Goal: Information Seeking & Learning: Learn about a topic

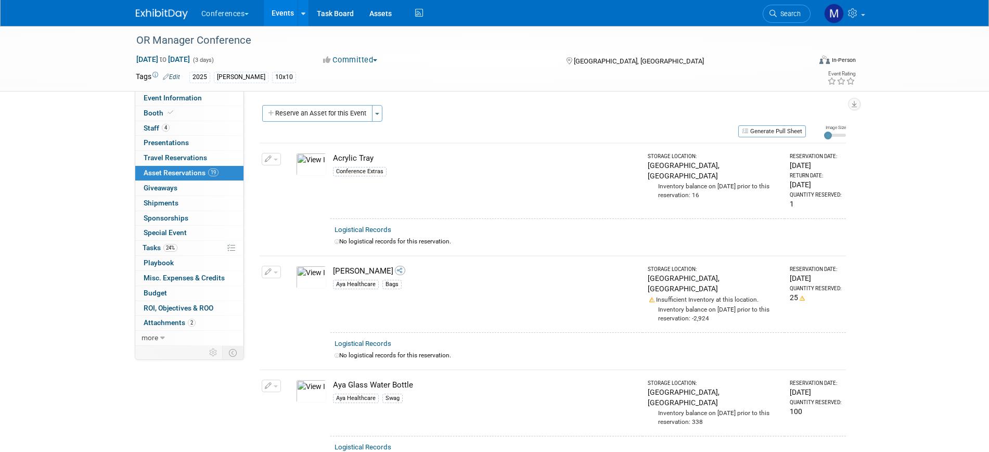
click at [180, 15] on img at bounding box center [162, 14] width 52 height 10
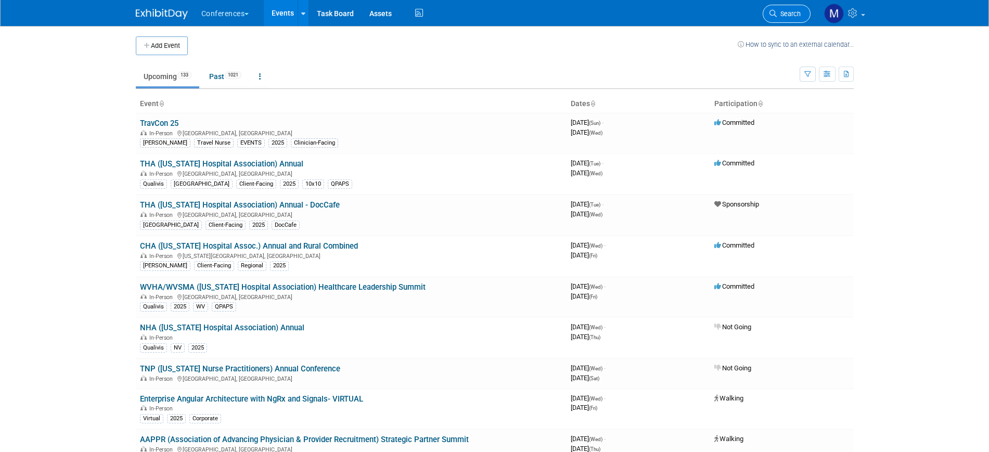
click at [804, 12] on link "Search" at bounding box center [786, 14] width 48 height 18
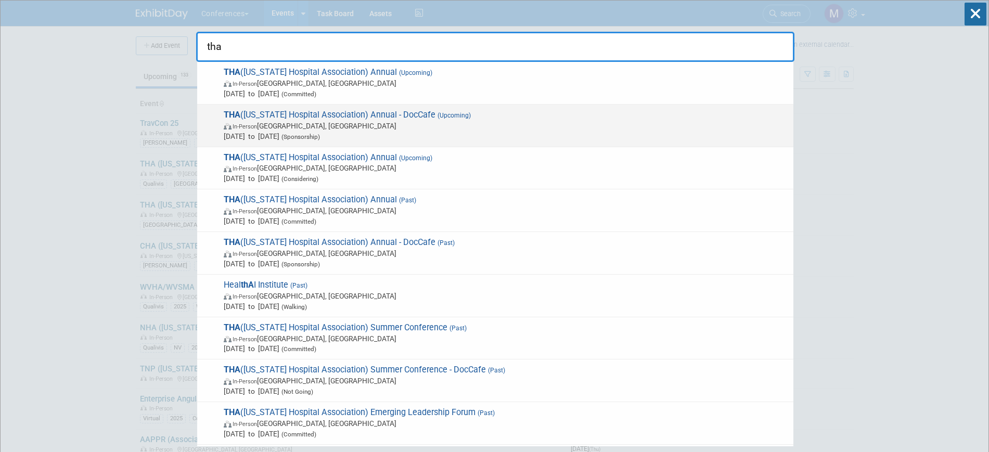
type input "tha"
click at [396, 131] on span "Sep 23, 2025 to Sep 24, 2025 (Sponsorship)" at bounding box center [506, 136] width 564 height 10
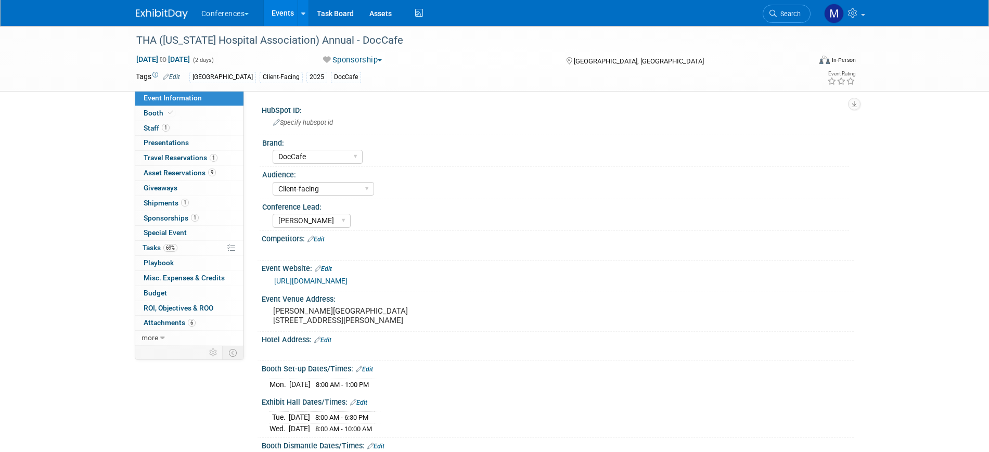
select select "DocCafe"
select select "Client-facing"
select select "Marygrace"
click at [177, 248] on span "69%" at bounding box center [170, 248] width 14 height 8
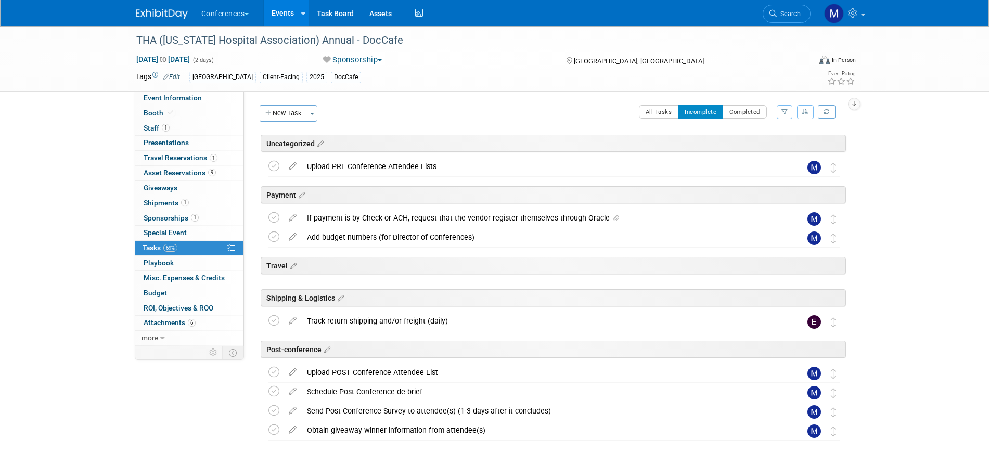
click at [654, 103] on div "HubSpot ID: Specify hubspot id Brand: Aya Bespoke Corporate Dawson DocCafe Educ…" at bounding box center [548, 218] width 609 height 255
click at [657, 115] on button "All Tasks" at bounding box center [659, 112] width 40 height 14
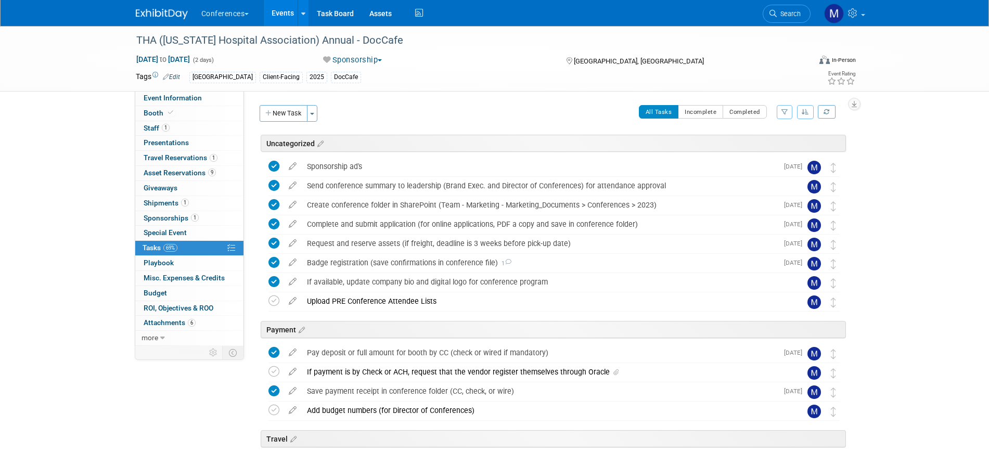
drag, startPoint x: 177, startPoint y: 218, endPoint x: 202, endPoint y: 215, distance: 25.7
click at [177, 218] on span "Sponsorships 1" at bounding box center [171, 218] width 55 height 8
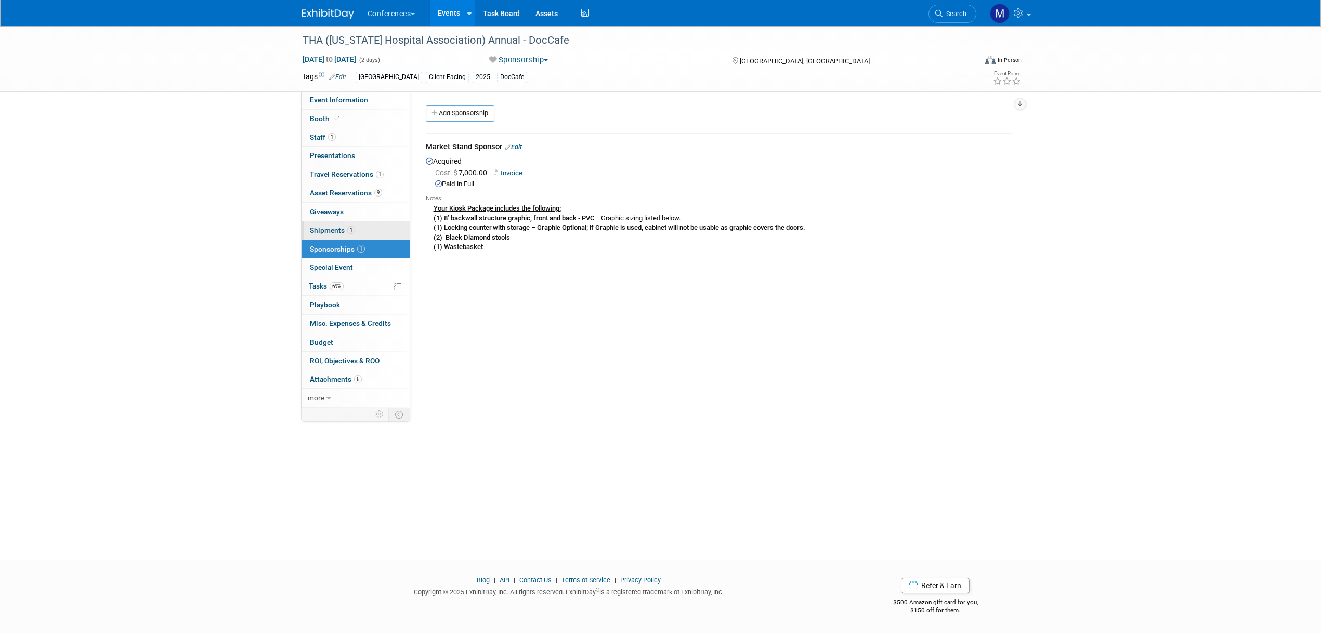
click at [357, 230] on link "1 Shipments 1" at bounding box center [356, 231] width 108 height 18
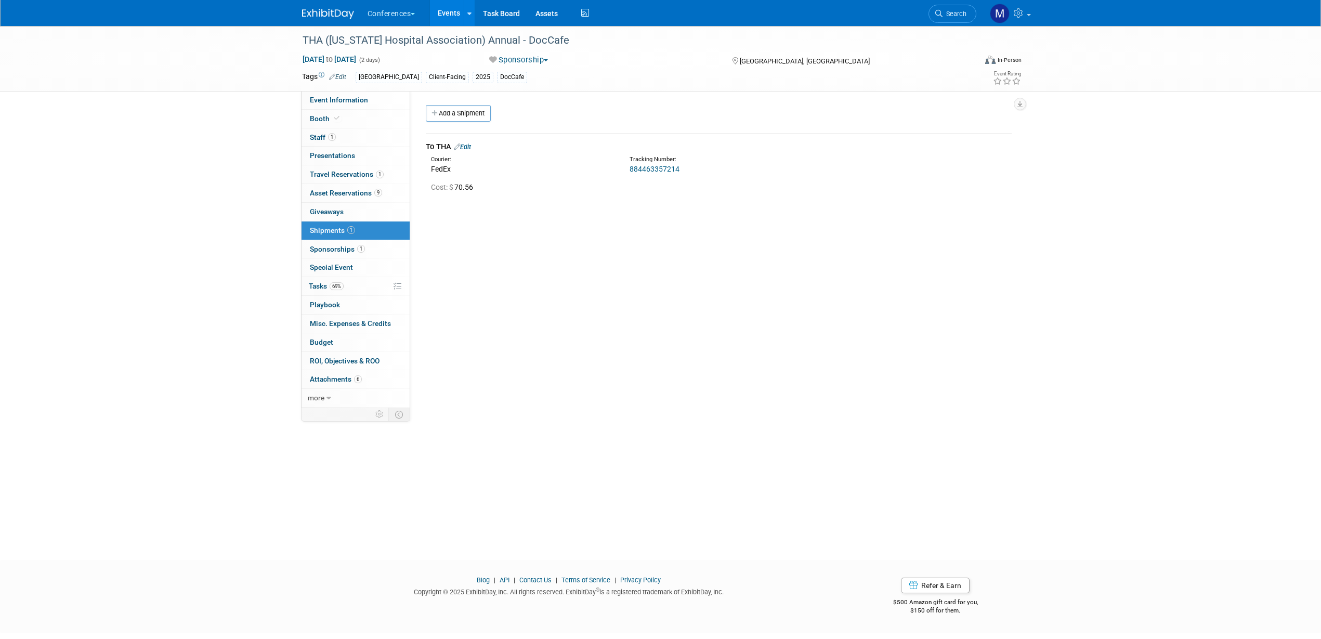
click at [673, 171] on link "884463357214" at bounding box center [655, 169] width 50 height 8
click at [373, 101] on link "Event Information" at bounding box center [356, 100] width 108 height 18
select select "DocCafe"
select select "Client-facing"
select select "Marygrace"
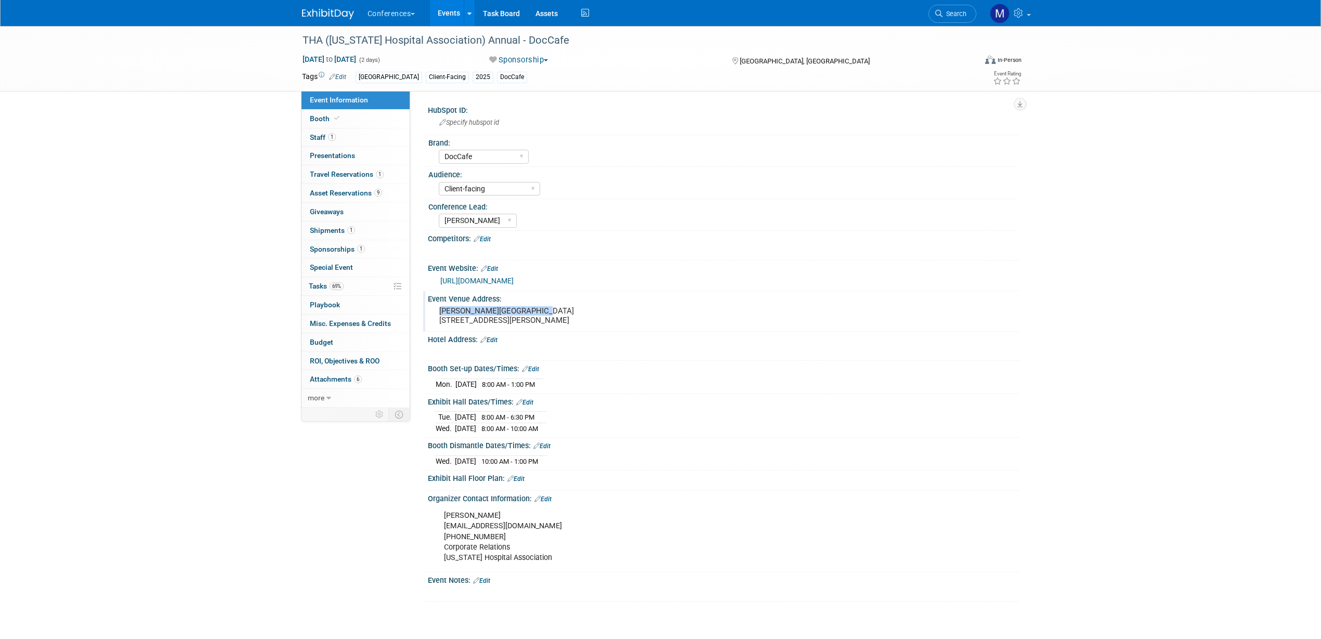
drag, startPoint x: 439, startPoint y: 310, endPoint x: 531, endPoint y: 308, distance: 92.6
click at [531, 308] on pre "La Cantera Resort and Spa 16641 La Cantera Pkwy San Antonio, TX 78256" at bounding box center [551, 315] width 224 height 19
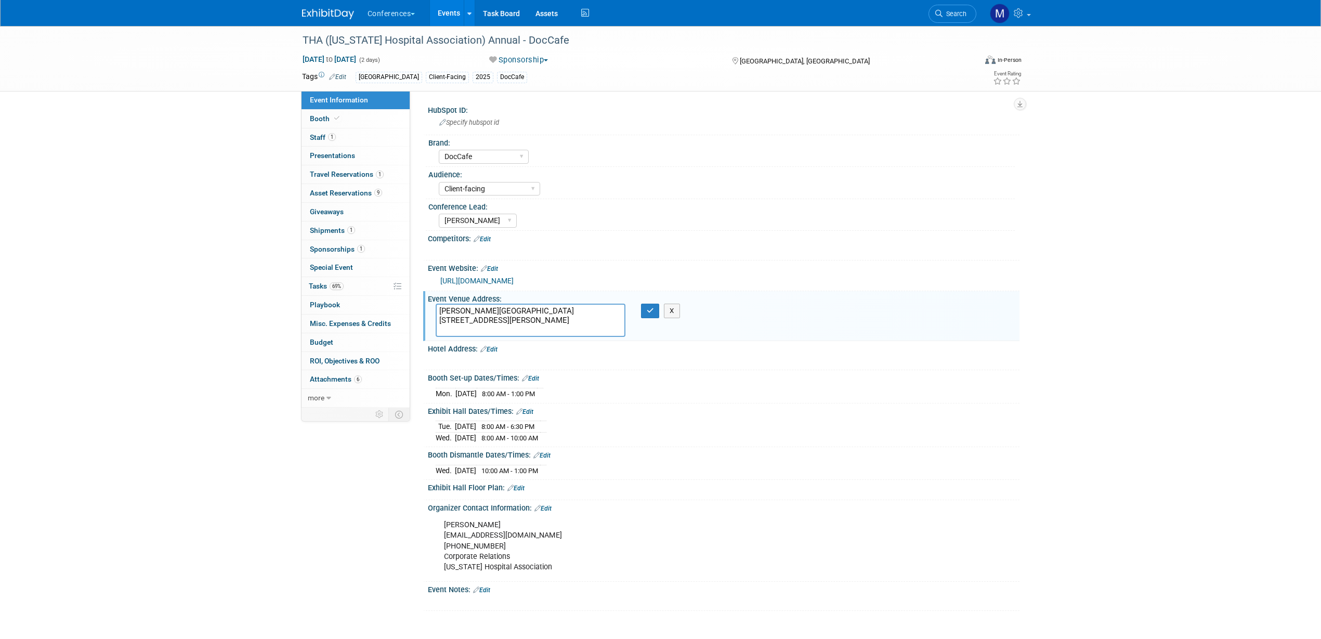
drag, startPoint x: 536, startPoint y: 310, endPoint x: 426, endPoint y: 308, distance: 110.3
click at [426, 308] on div "Event Venue Address: La Cantera Resort and Spa 16641 La Cantera Pkwy San Antoni…" at bounding box center [721, 315] width 596 height 49
drag, startPoint x: 522, startPoint y: 331, endPoint x: 433, endPoint y: 322, distance: 89.9
click at [433, 322] on div "La Cantera Resort and Spa 16641 La Cantera Pkwy San Antonio, TX 78256" at bounding box center [530, 320] width 205 height 33
drag, startPoint x: 648, startPoint y: 308, endPoint x: 684, endPoint y: 263, distance: 58.2
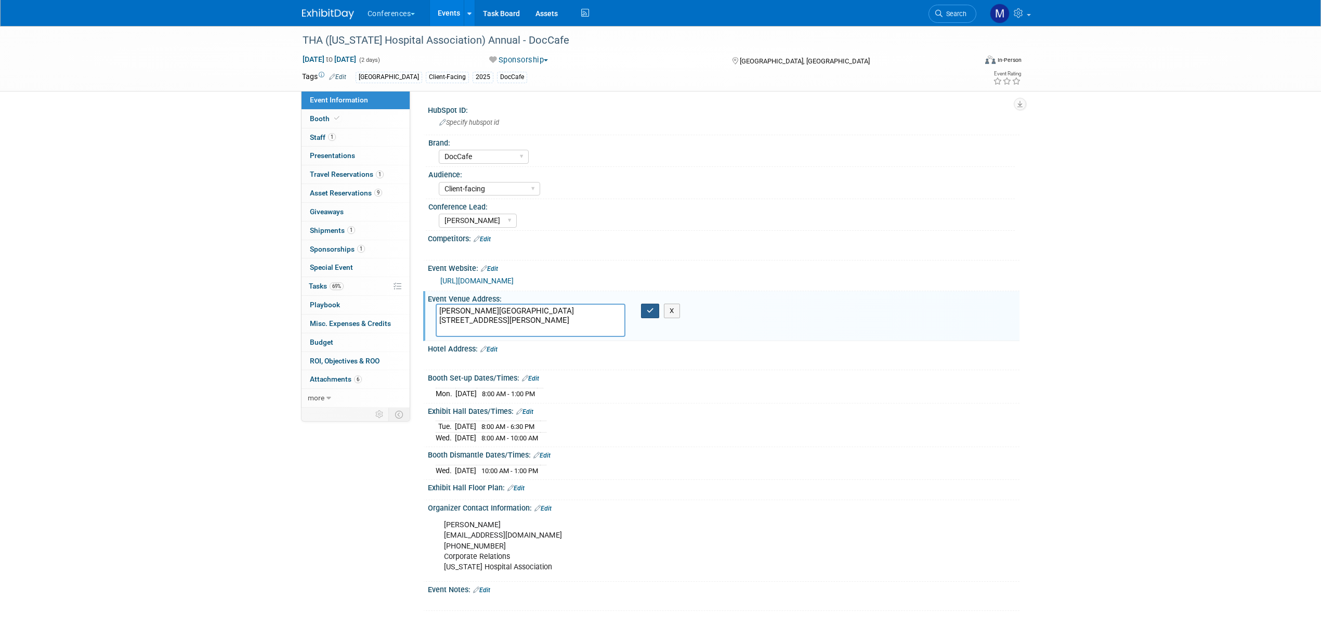
click at [648, 309] on icon "button" at bounding box center [650, 310] width 7 height 7
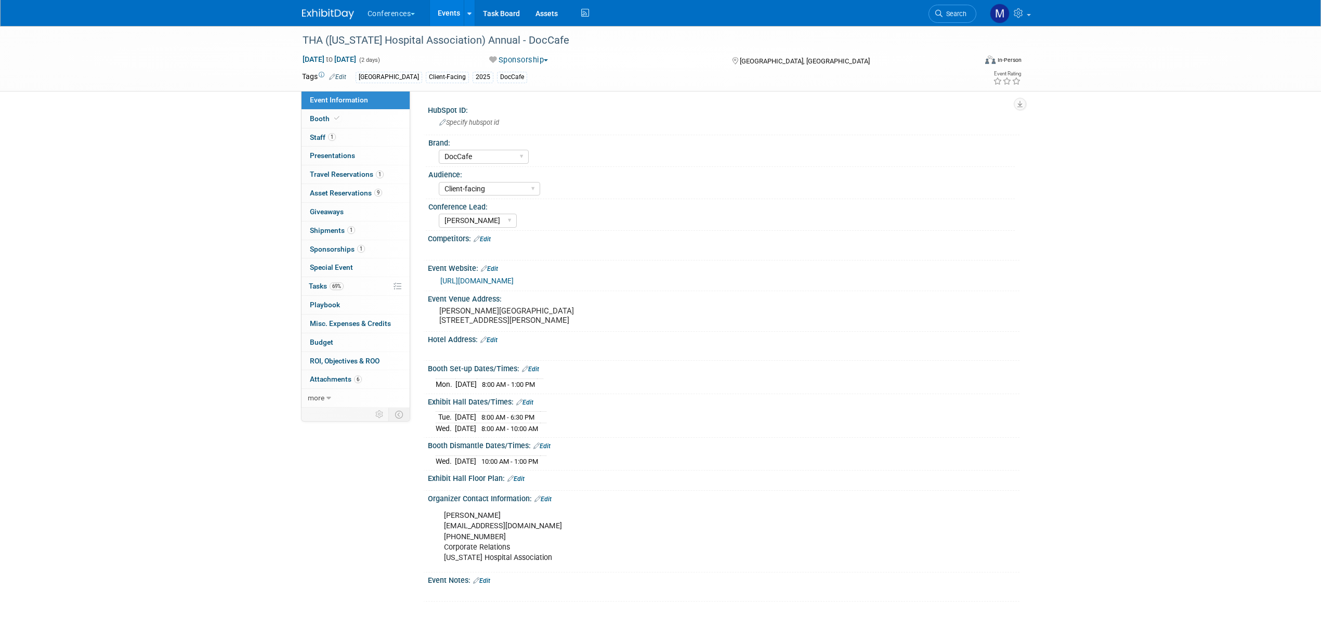
drag, startPoint x: 427, startPoint y: 375, endPoint x: 563, endPoint y: 475, distance: 168.5
click at [563, 451] on div "HubSpot ID: Specify hubspot id Brand: Aya Bespoke Corporate Dawson DocCafe Locu…" at bounding box center [719, 351] width 586 height 499
copy div "Booth Set-up Dates/Times: Edit Mon. Sep 22, 2025 8:00 AM - 1:00 PM Save Changes…"
click at [342, 283] on span "69%" at bounding box center [337, 286] width 14 height 8
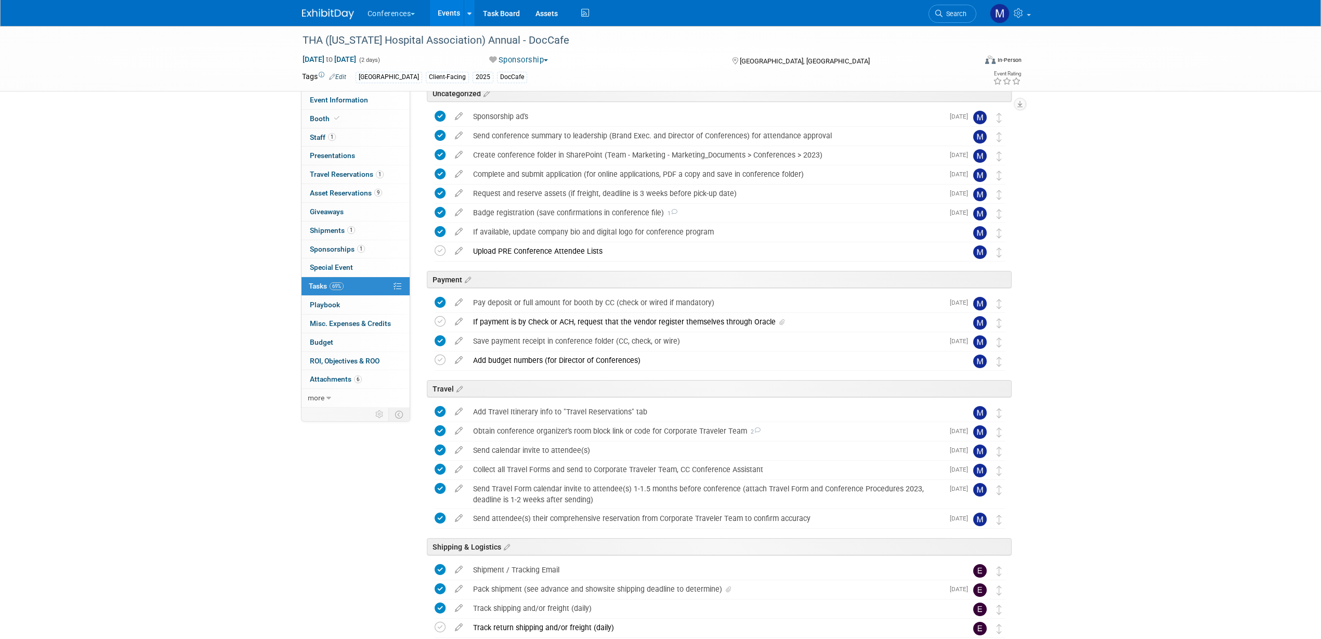
scroll to position [130, 0]
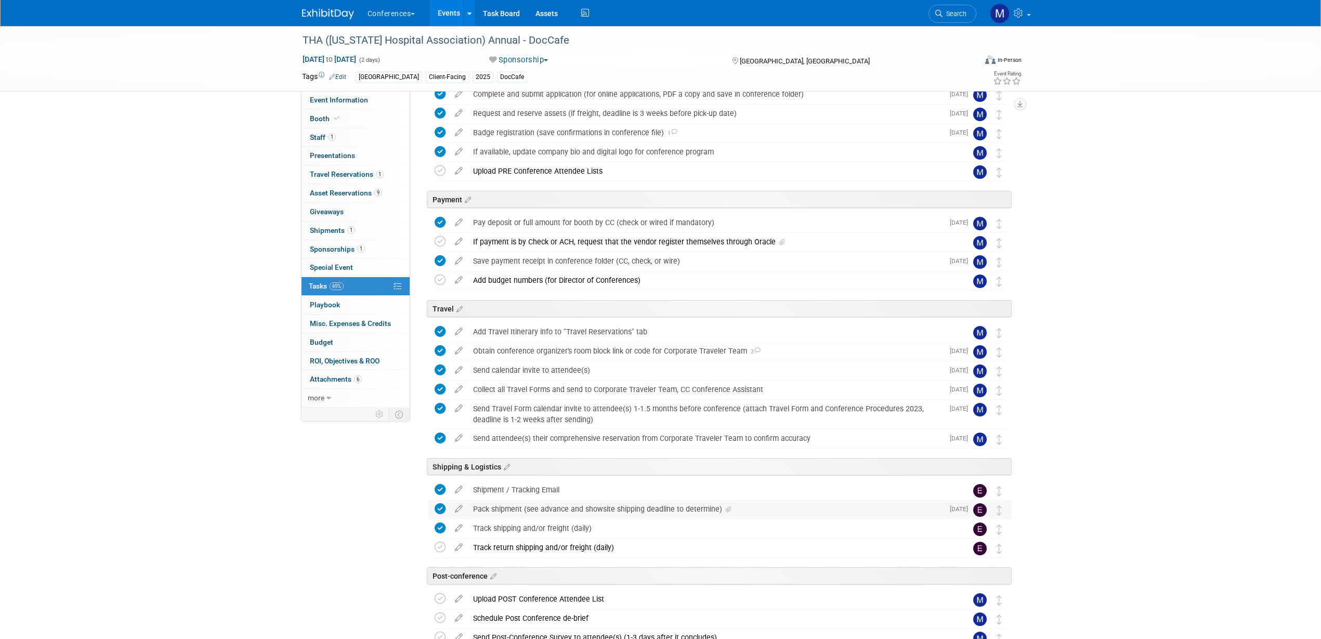
click at [544, 451] on div "Pack shipment (see advance and showsite shipping deadline to determine)" at bounding box center [706, 509] width 476 height 18
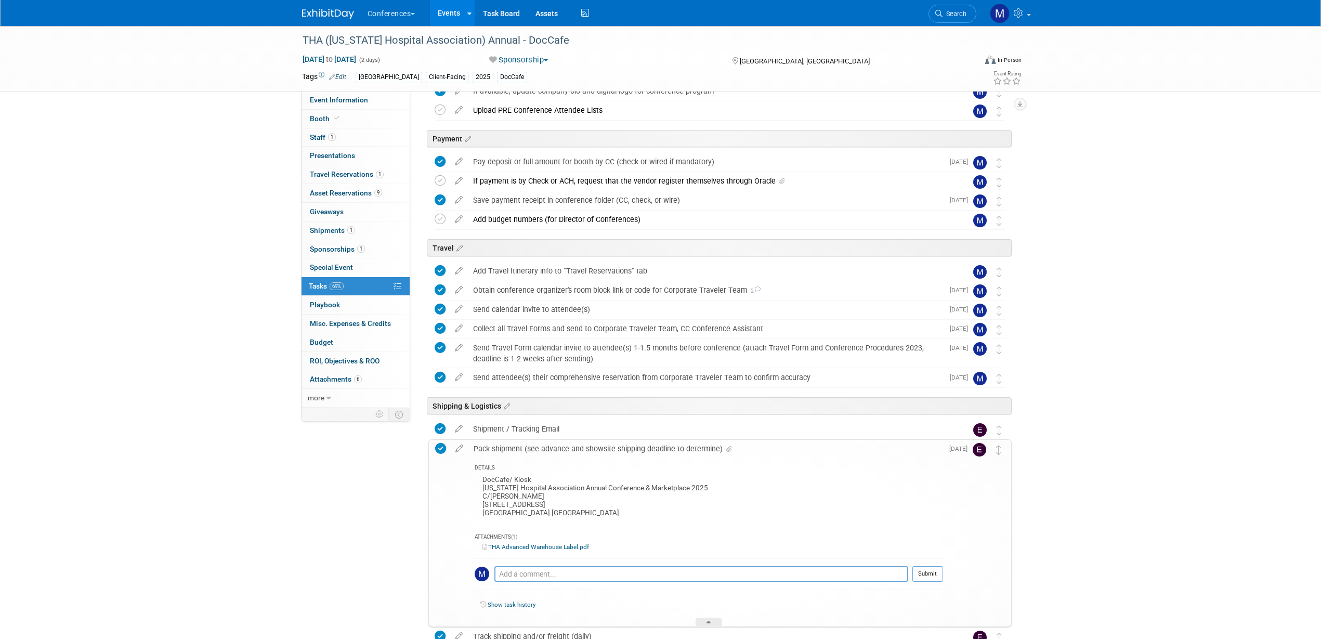
scroll to position [260, 0]
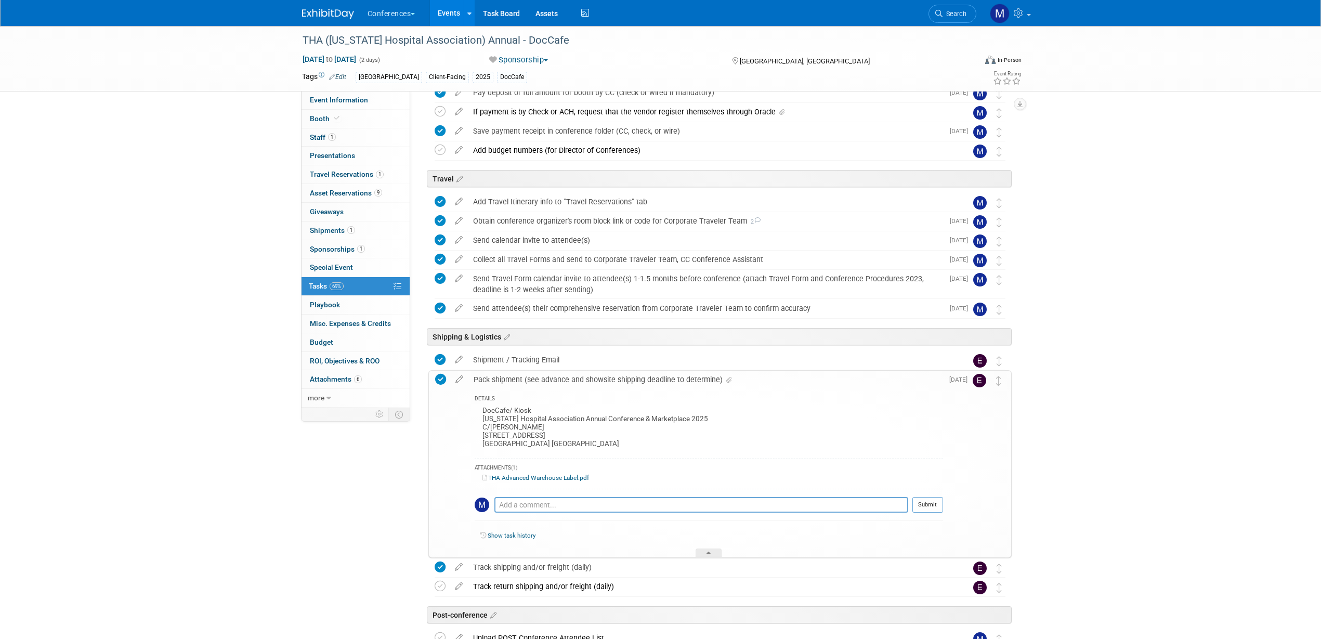
click at [563, 451] on link "THA Advanced Warehouse Label.pdf" at bounding box center [536, 477] width 107 height 7
click at [557, 377] on div "Pack shipment (see advance and showsite shipping deadline to determine)" at bounding box center [706, 380] width 475 height 18
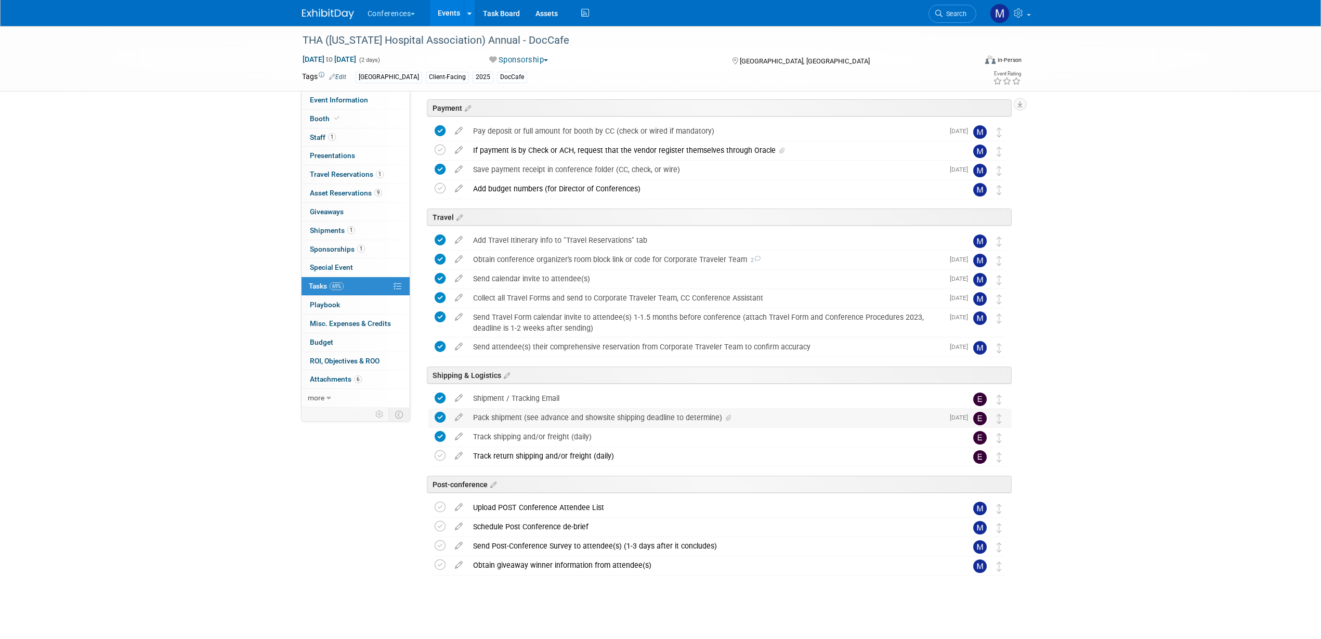
scroll to position [222, 0]
click at [460, 451] on icon at bounding box center [459, 562] width 18 height 13
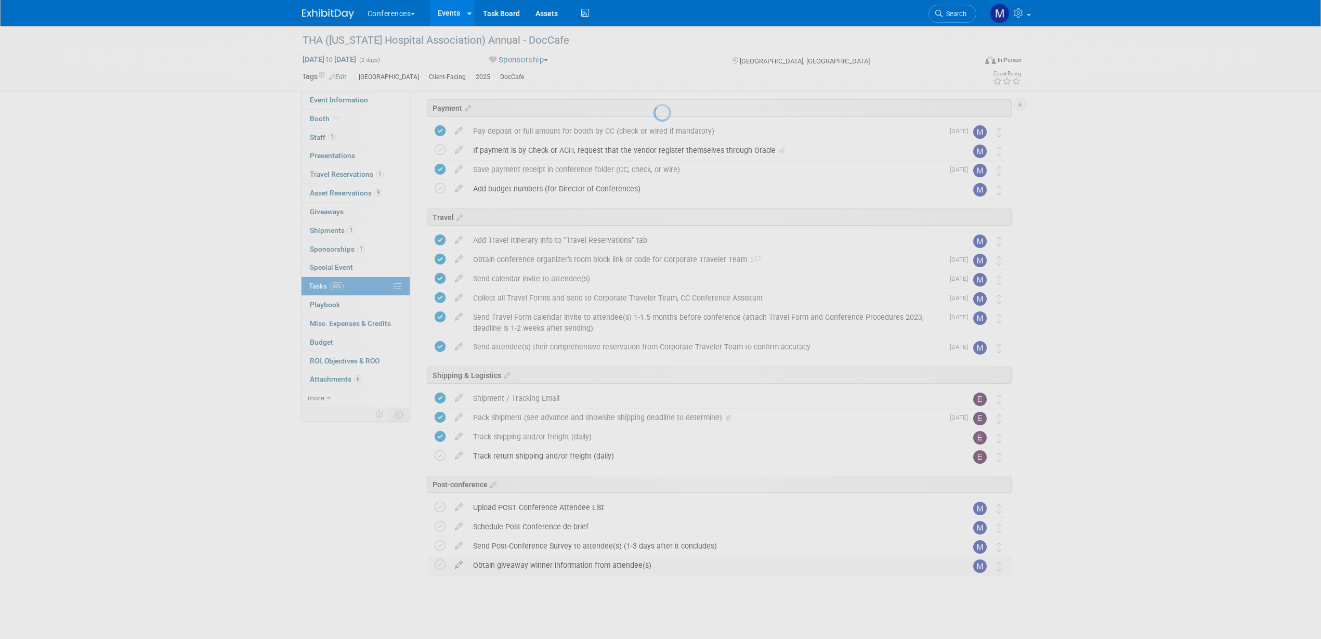
select select "8"
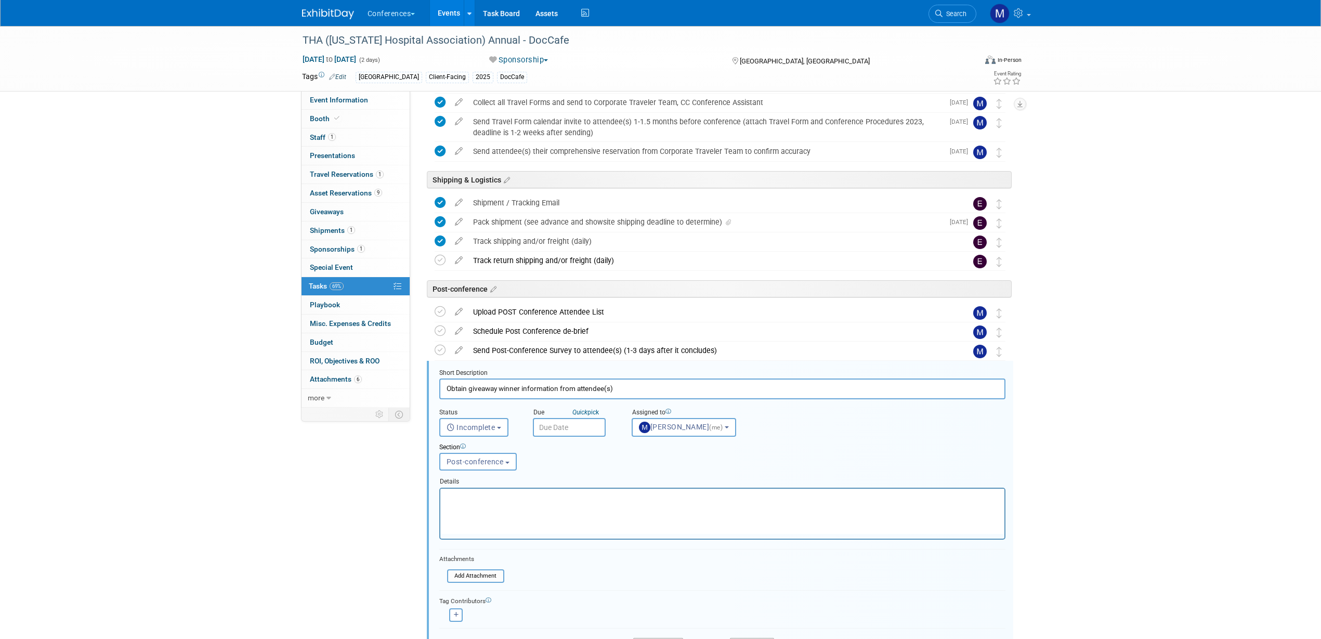
scroll to position [521, 0]
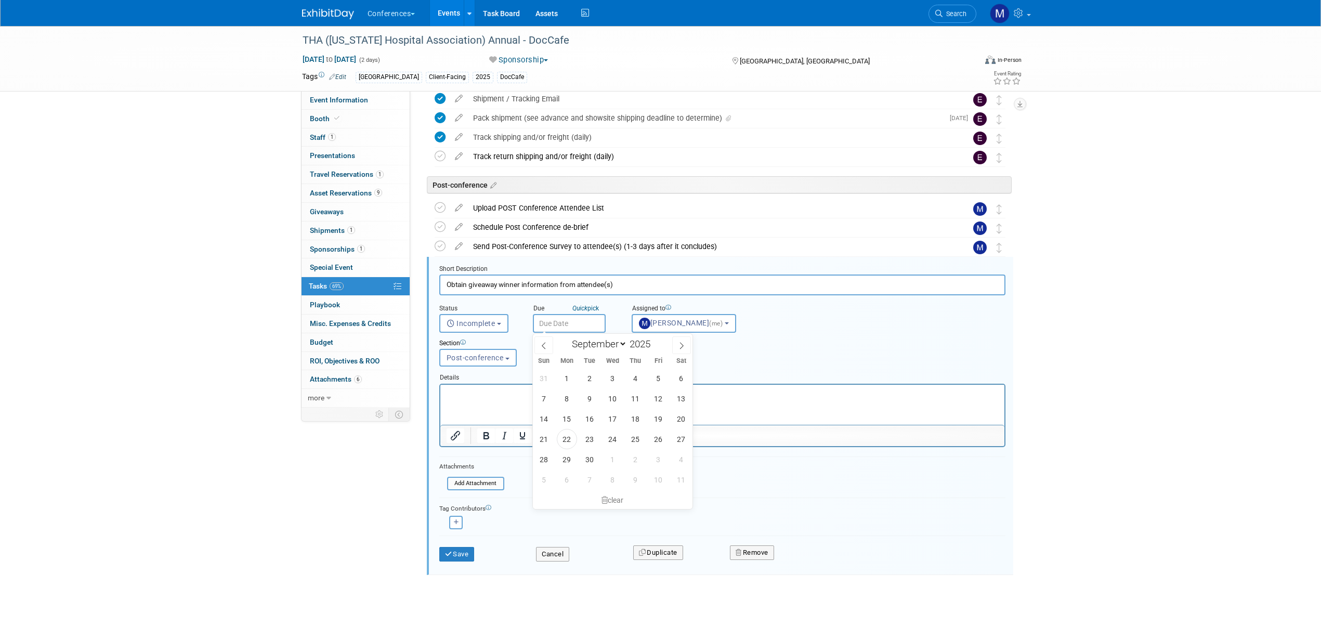
click at [580, 325] on input "text" at bounding box center [569, 323] width 73 height 19
click at [642, 446] on span "25" at bounding box center [636, 439] width 20 height 20
type input "Sep 25, 2025"
click at [467, 451] on button "Save" at bounding box center [456, 554] width 35 height 15
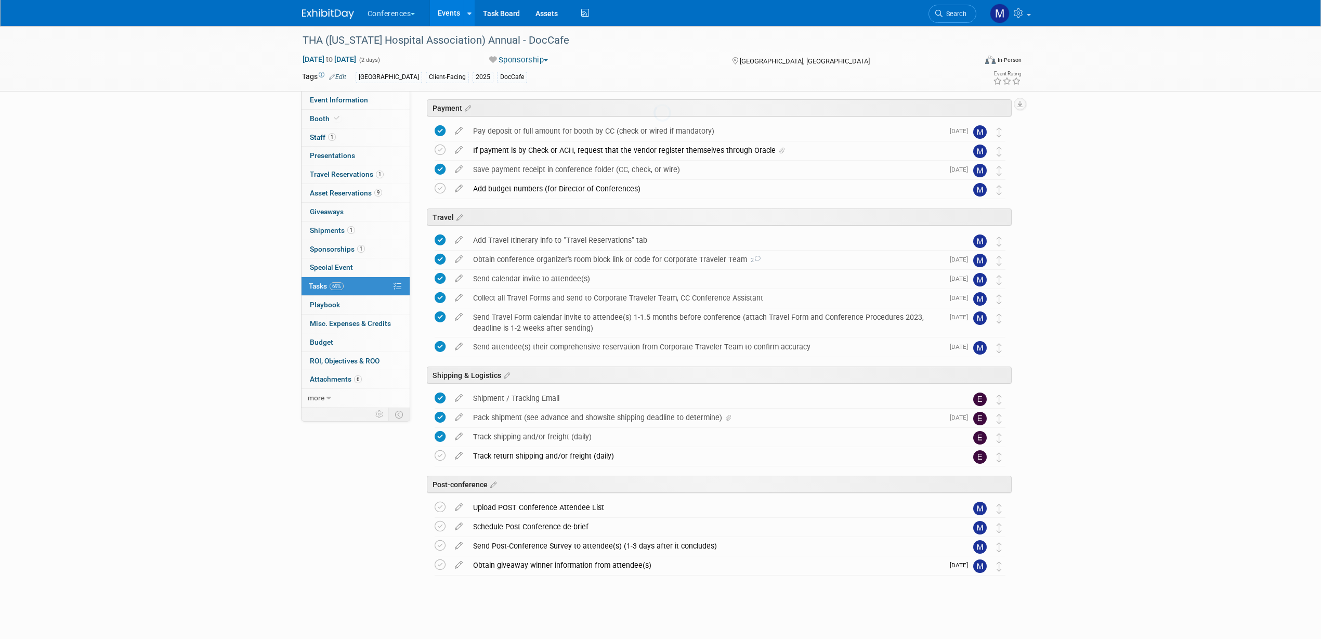
scroll to position [222, 0]
click at [557, 451] on link "Remove this Task" at bounding box center [552, 605] width 94 height 15
click at [638, 451] on link "Yes" at bounding box center [638, 613] width 30 height 17
click at [455, 451] on icon at bounding box center [459, 543] width 18 height 13
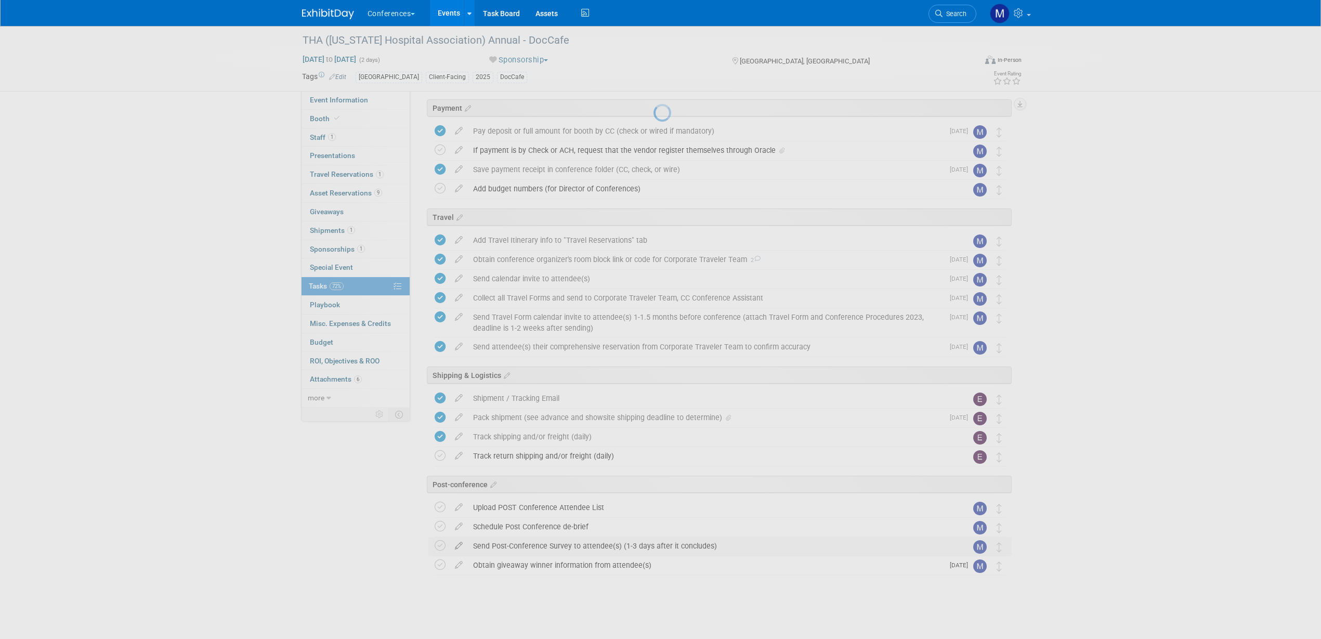
select select "8"
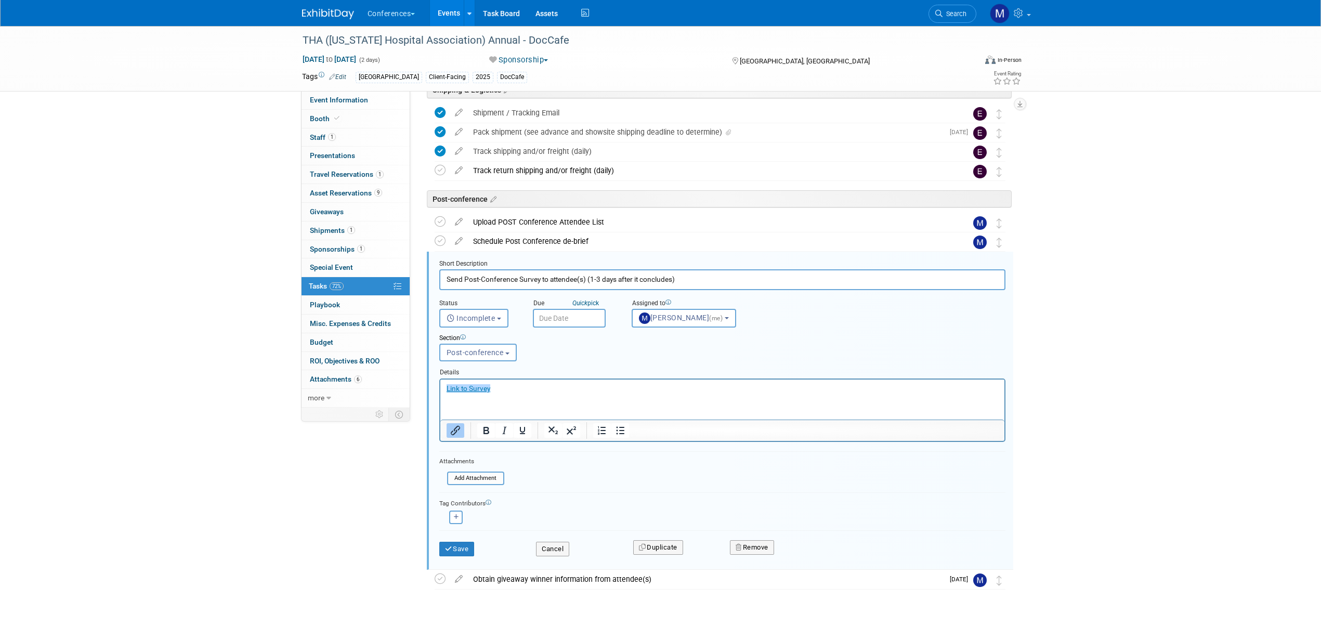
scroll to position [521, 0]
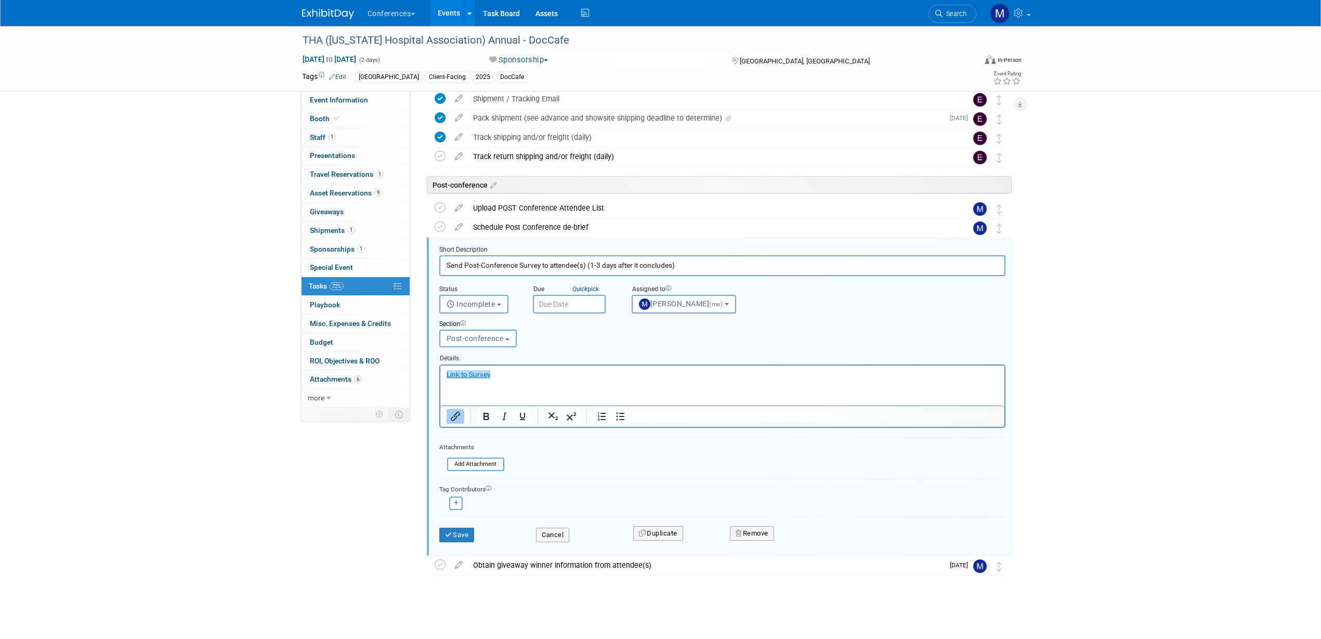
click at [548, 310] on input "text" at bounding box center [569, 304] width 73 height 19
click at [633, 419] on span "25" at bounding box center [636, 420] width 20 height 20
type input "Sep 25, 2025"
click at [472, 451] on button "Save" at bounding box center [456, 535] width 35 height 15
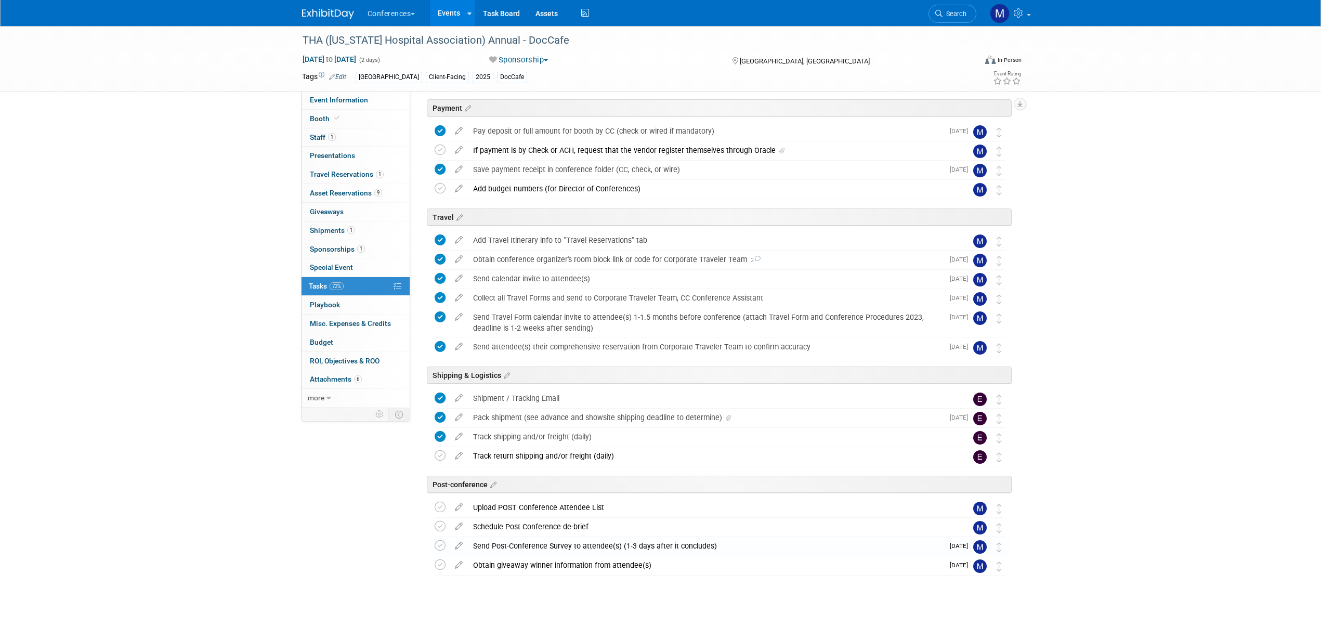
scroll to position [222, 0]
click at [222, 122] on div "THA (Texas Hospital Association) Annual - DocCafe Sep 23, 2025 to Sep 24, 2025 …" at bounding box center [660, 221] width 1321 height 835
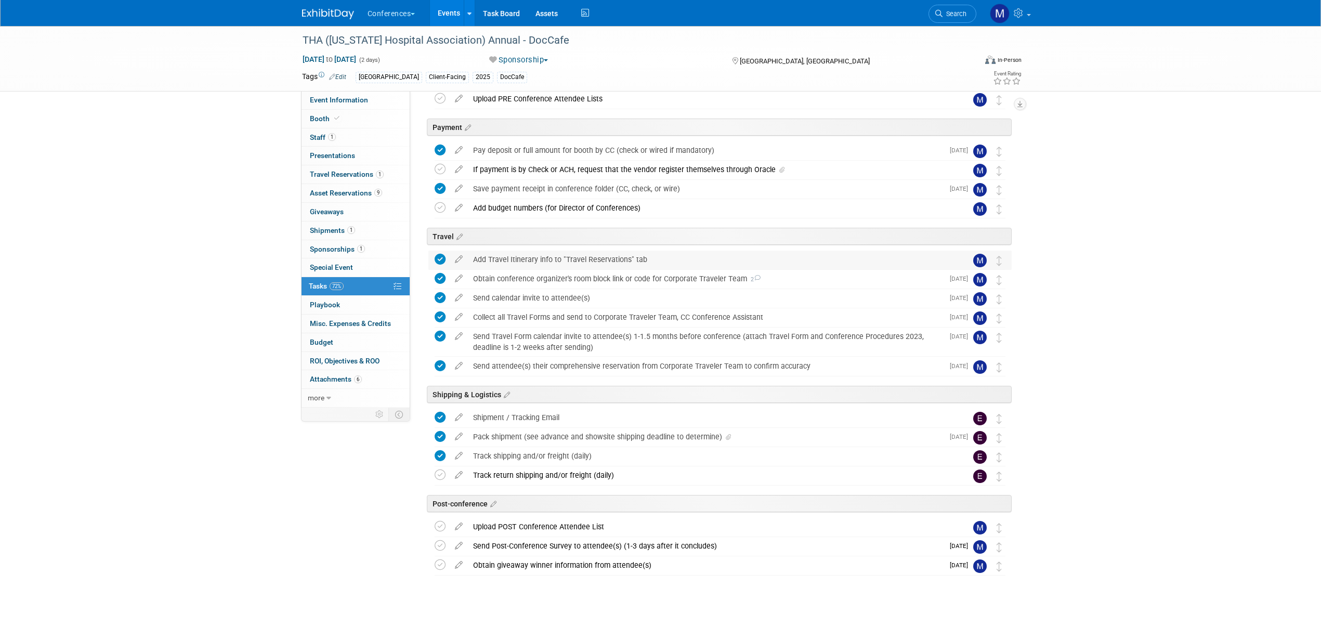
scroll to position [0, 0]
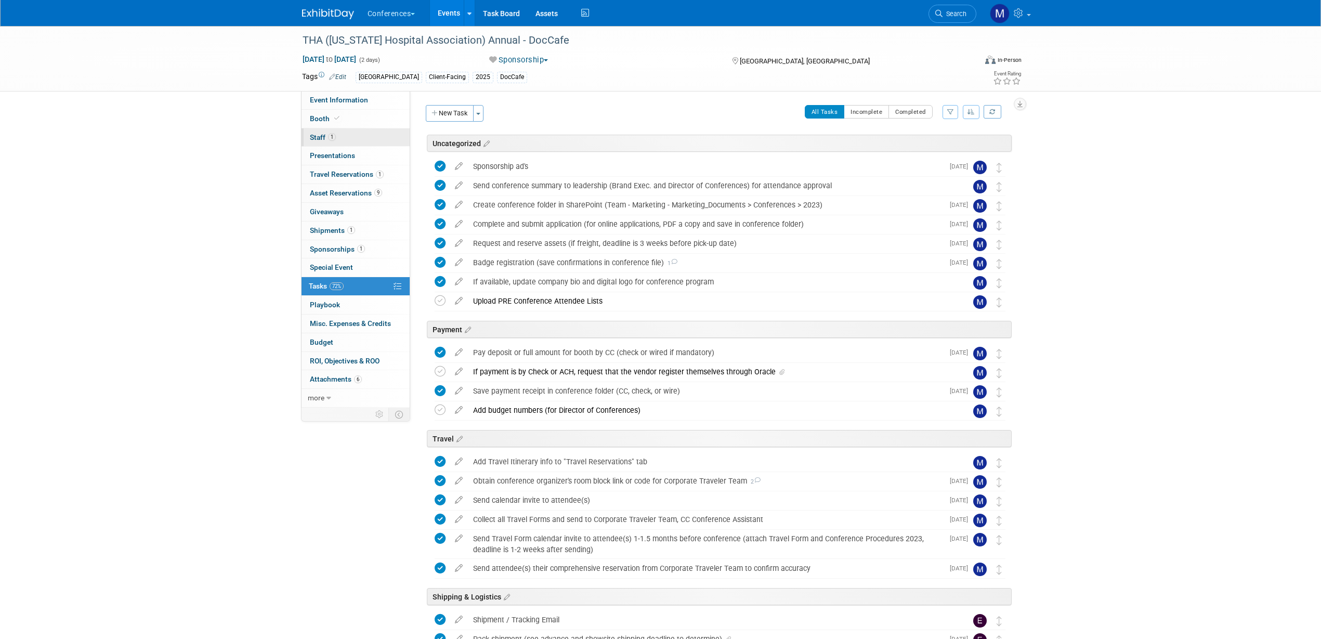
click at [356, 142] on link "1 Staff 1" at bounding box center [356, 137] width 108 height 18
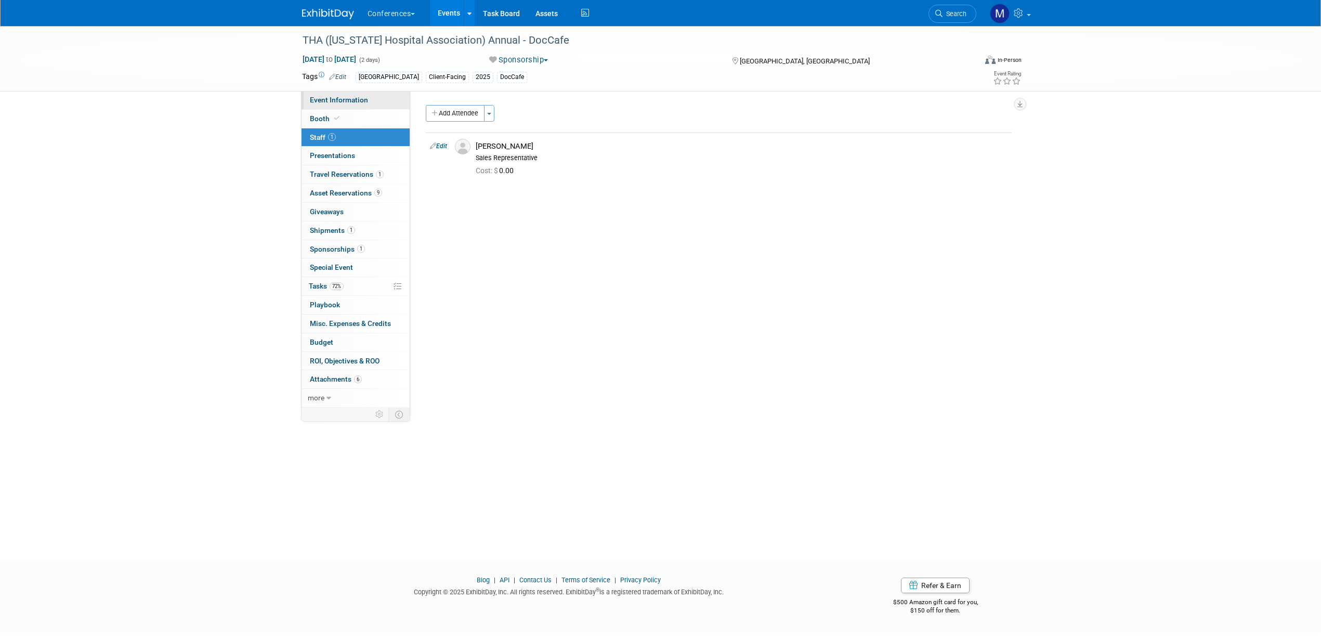
click at [363, 103] on span "Event Information" at bounding box center [339, 100] width 58 height 8
select select "DocCafe"
select select "Client-facing"
select select "Marygrace"
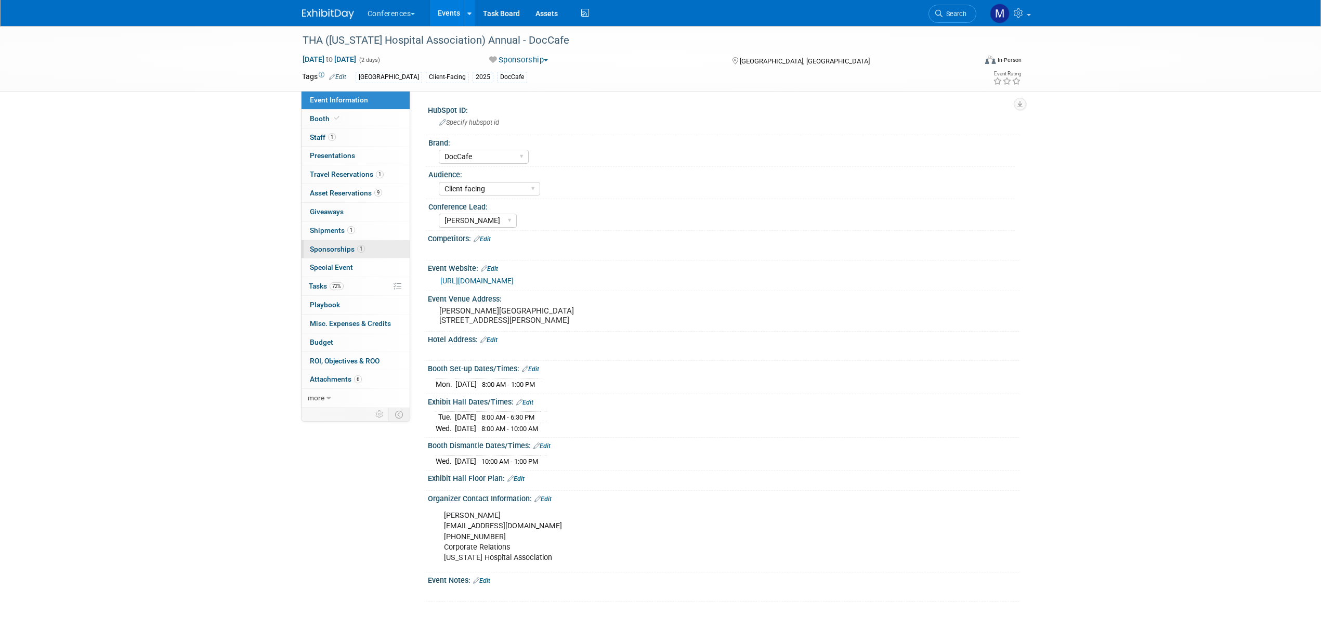
click at [338, 253] on link "1 Sponsorships 1" at bounding box center [356, 249] width 108 height 18
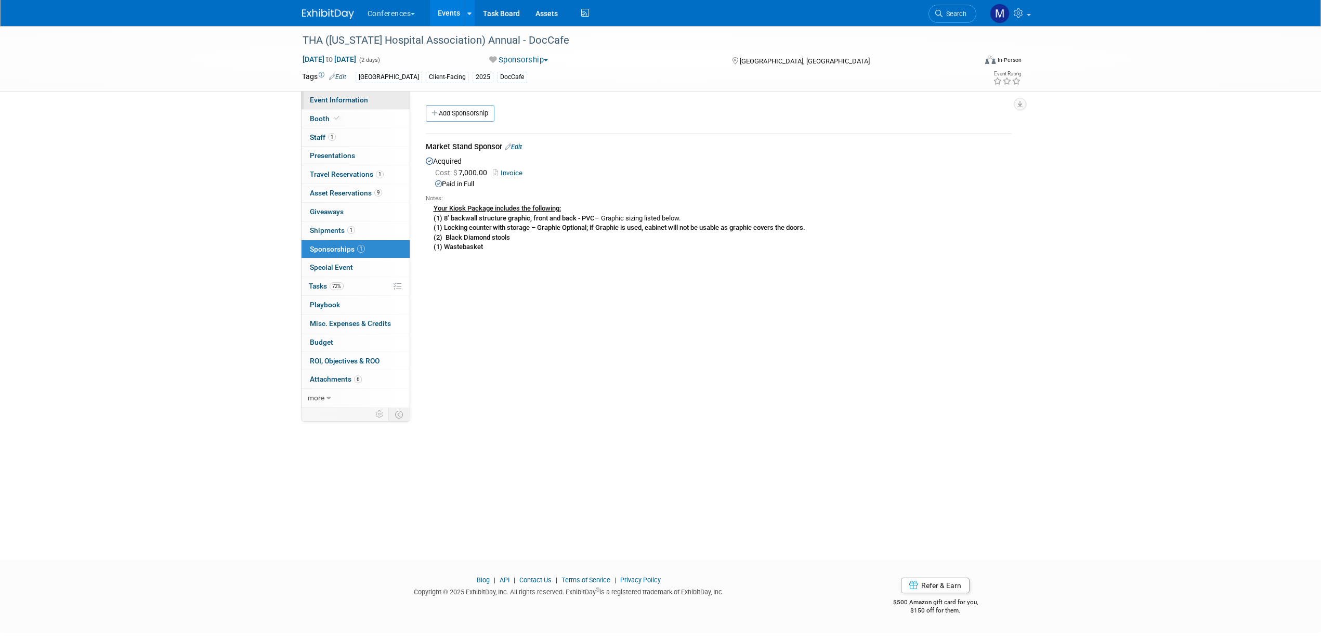
click at [362, 100] on span "Event Information" at bounding box center [339, 100] width 58 height 8
select select "DocCafe"
select select "Client-facing"
select select "Marygrace"
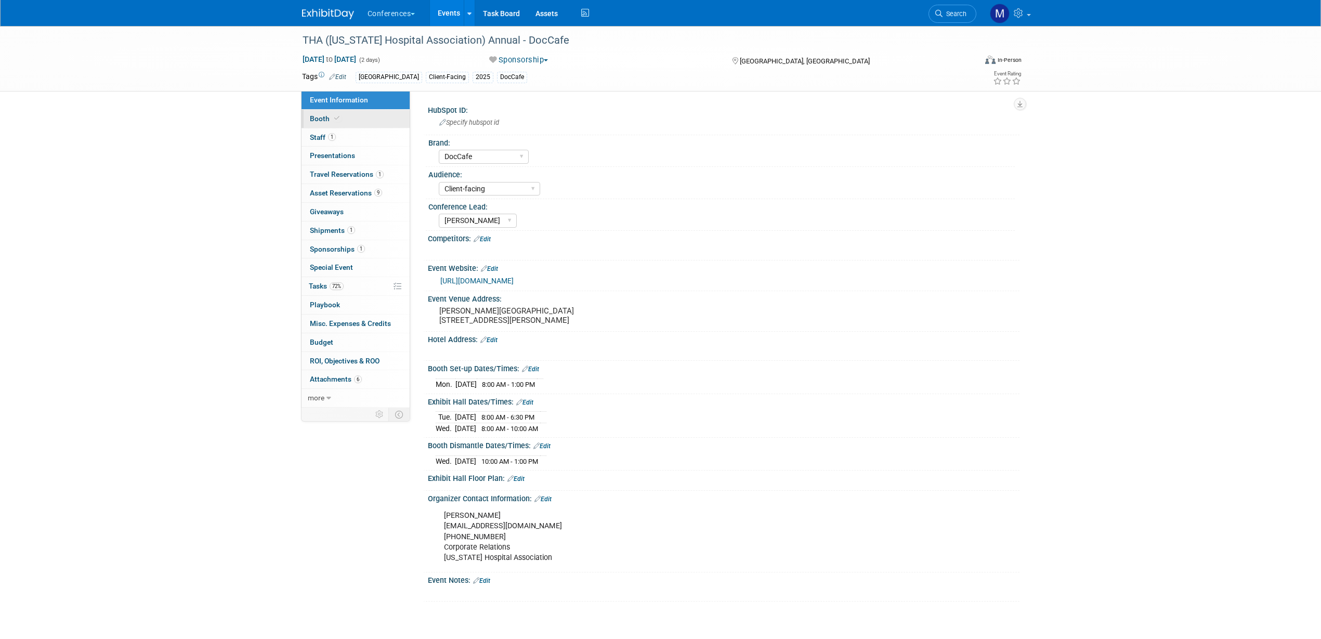
click at [355, 118] on link "Booth" at bounding box center [356, 119] width 108 height 18
select select "8'x10'"
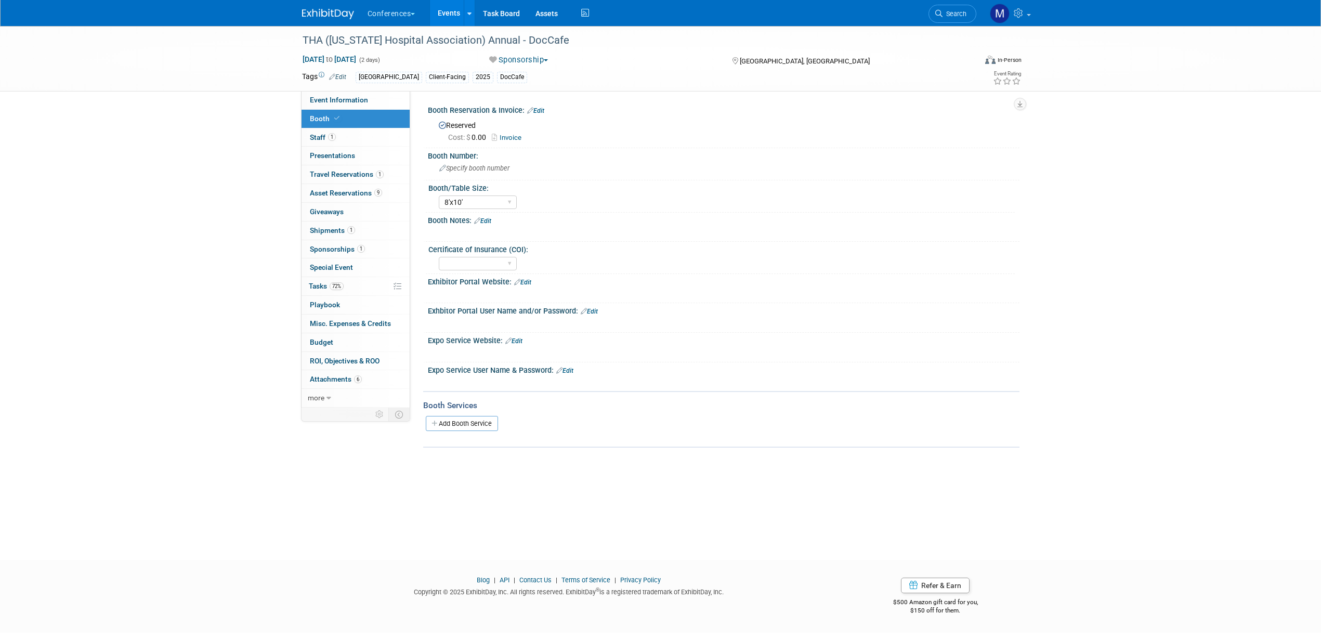
click at [510, 139] on link "Invoice" at bounding box center [509, 138] width 35 height 8
click at [369, 97] on link "Event Information" at bounding box center [356, 100] width 108 height 18
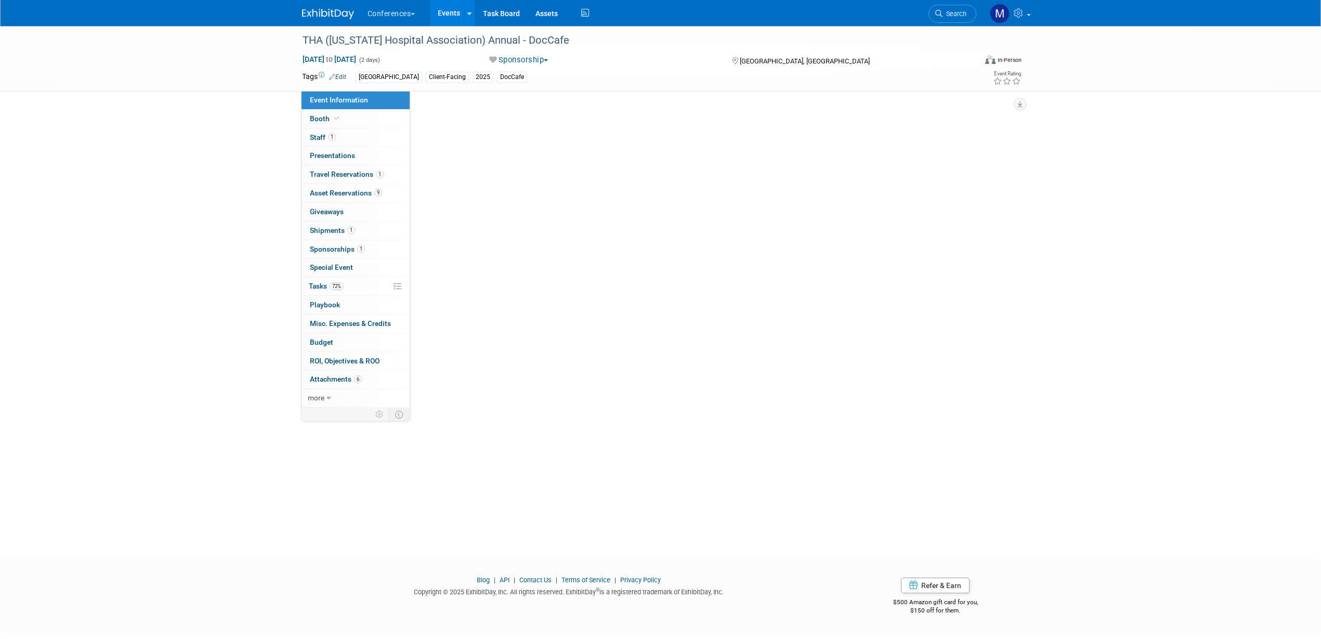
select select "DocCafe"
select select "Client-facing"
select select "Marygrace"
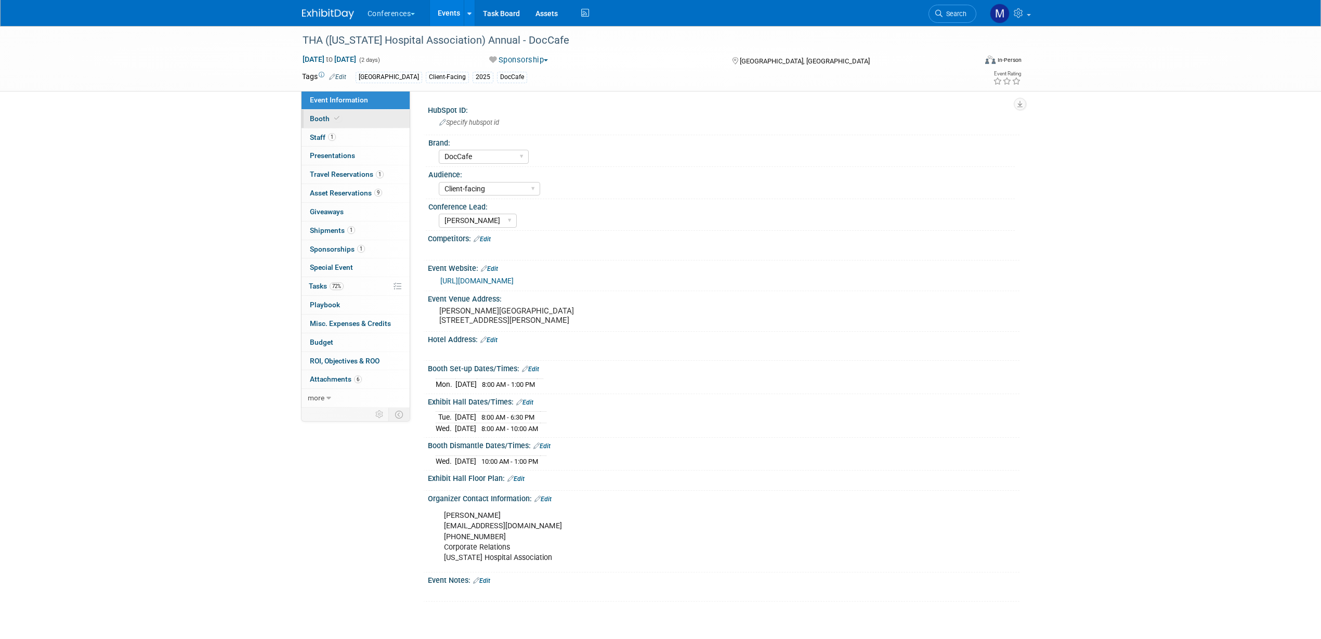
click at [342, 113] on link "Booth" at bounding box center [356, 119] width 108 height 18
select select "8'x10'"
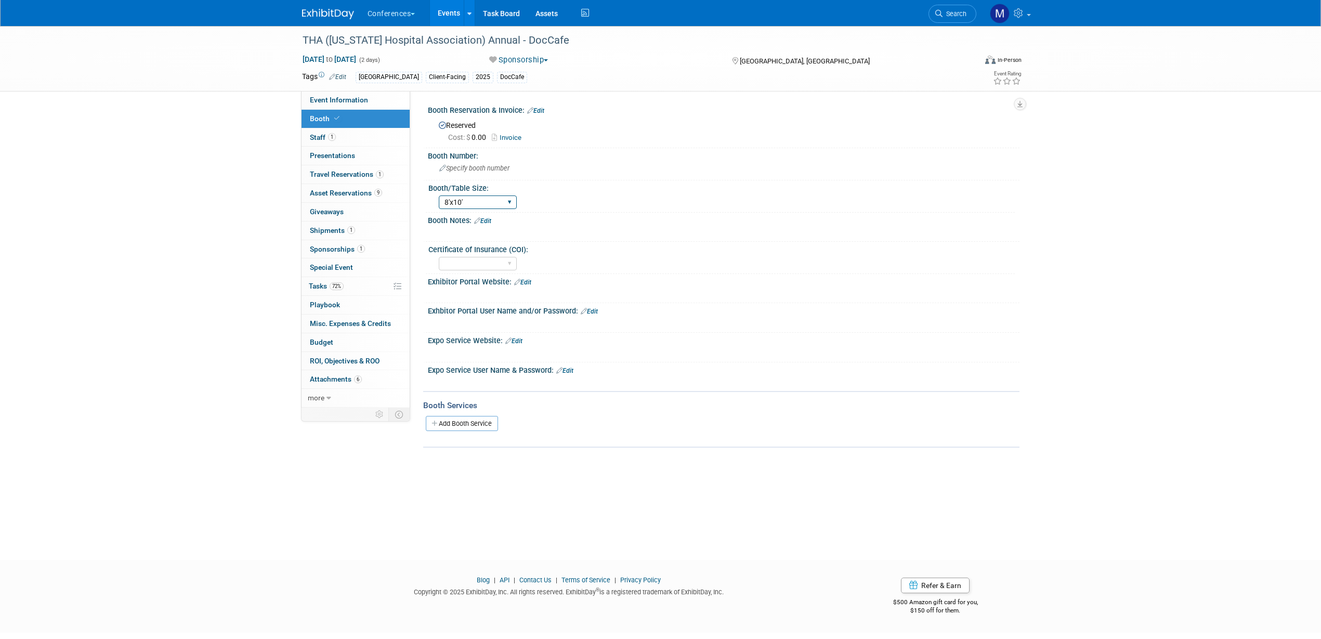
click at [512, 202] on select "30" bar table 36" bar table 6' tabletop 8' tabletop 8'x8' 8'x10' 8'x20' 10'x10'…" at bounding box center [478, 203] width 78 height 14
select select
click at [439, 196] on select "30" bar table 36" bar table 6' tabletop 8' tabletop 8'x8' 8'x10' 8'x20' 10'x10'…" at bounding box center [478, 203] width 78 height 14
click at [353, 245] on span "Sponsorships 1" at bounding box center [337, 249] width 55 height 8
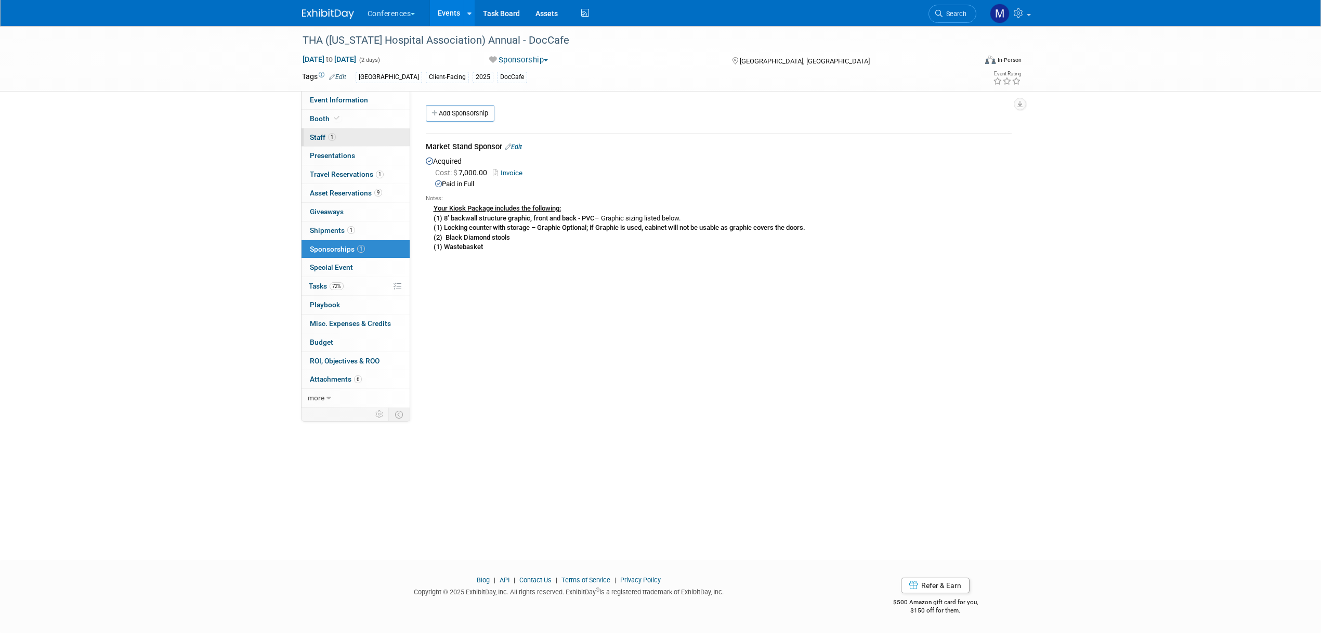
click at [346, 134] on link "1 Staff 1" at bounding box center [356, 137] width 108 height 18
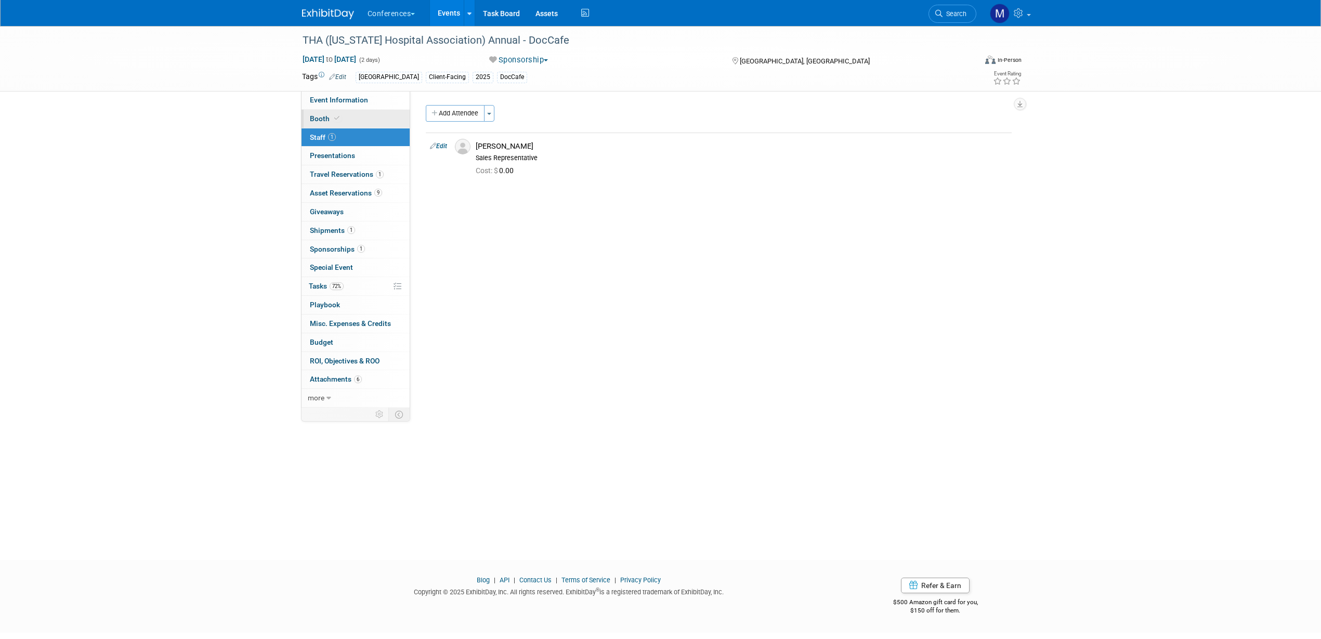
click at [382, 115] on link "Booth" at bounding box center [356, 119] width 108 height 18
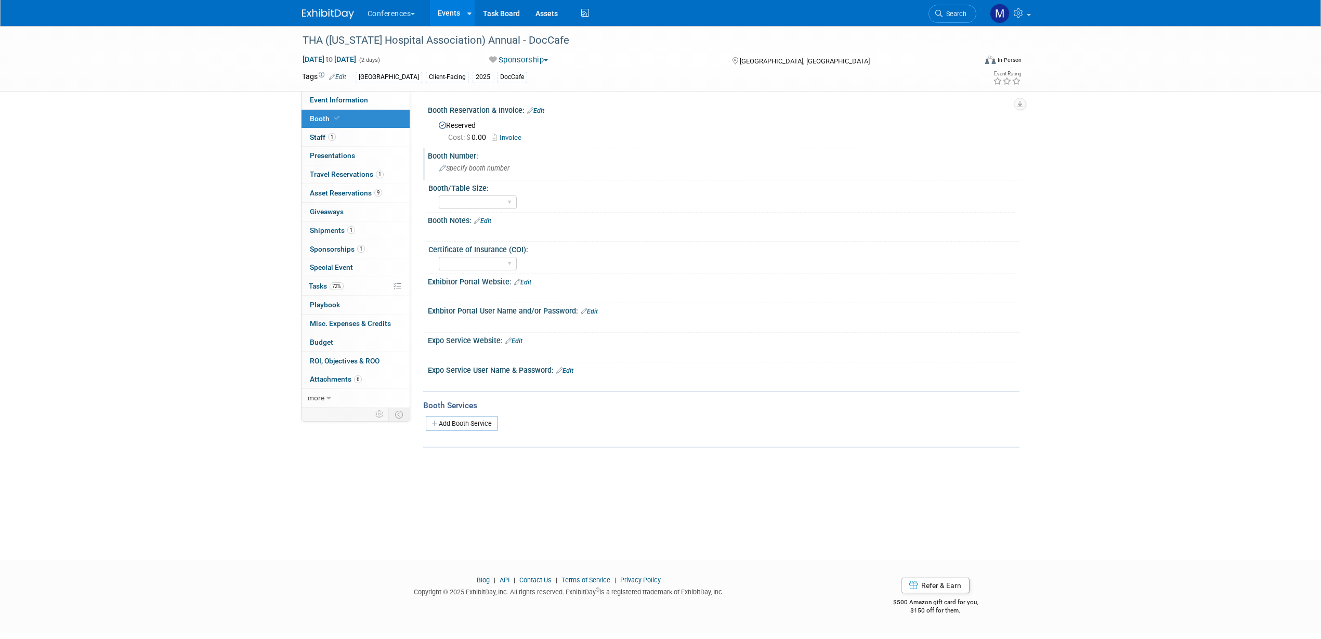
click at [465, 170] on span "Specify booth number" at bounding box center [474, 168] width 70 height 8
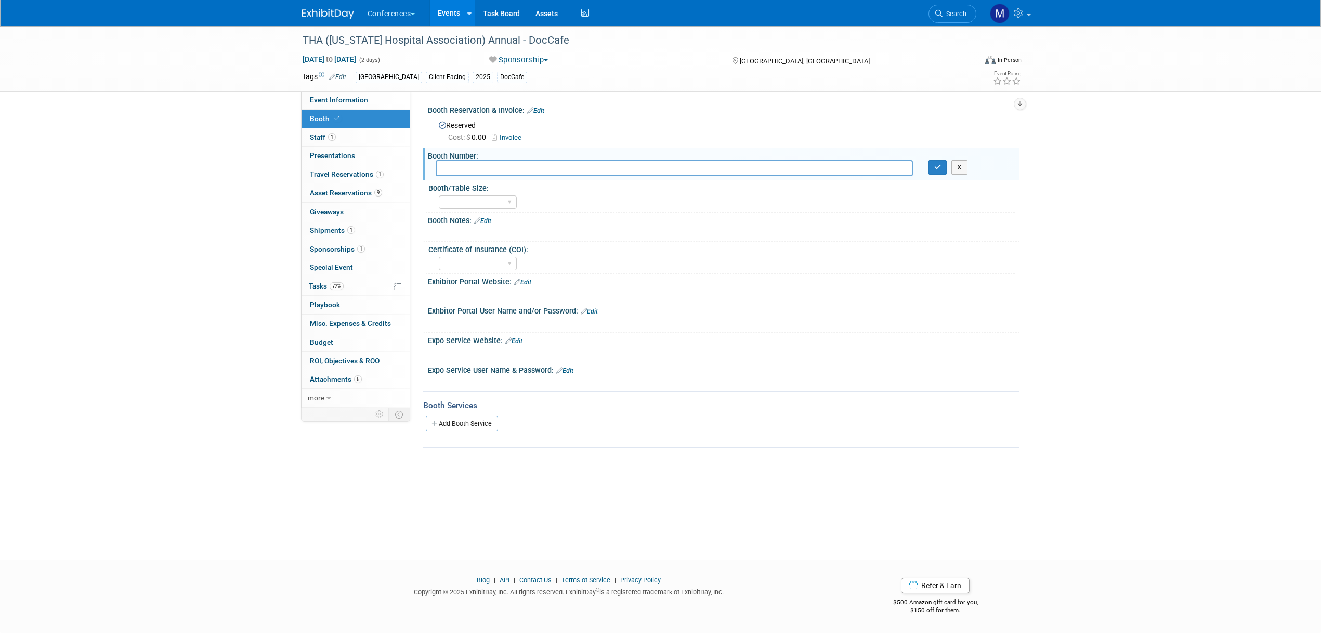
click at [489, 220] on link "Edit" at bounding box center [482, 220] width 17 height 7
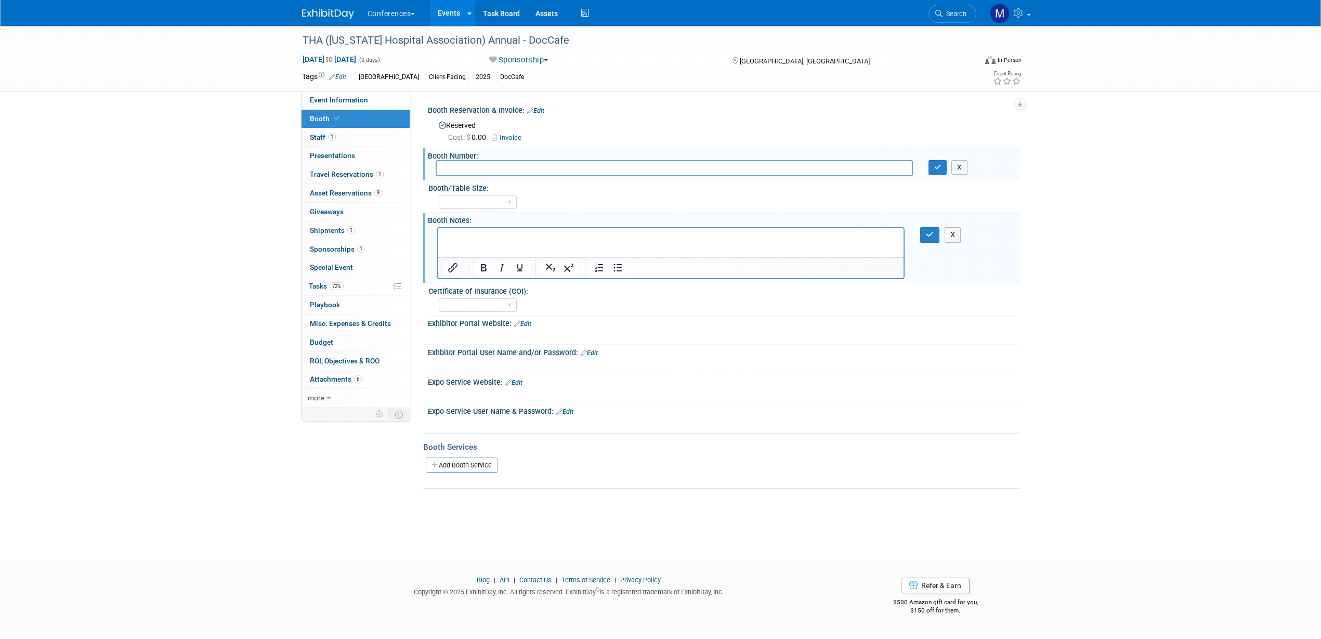
click at [465, 238] on p "Rich Text Area. Press ALT-0 for help." at bounding box center [671, 237] width 455 height 10
click at [953, 236] on button "X" at bounding box center [953, 234] width 17 height 15
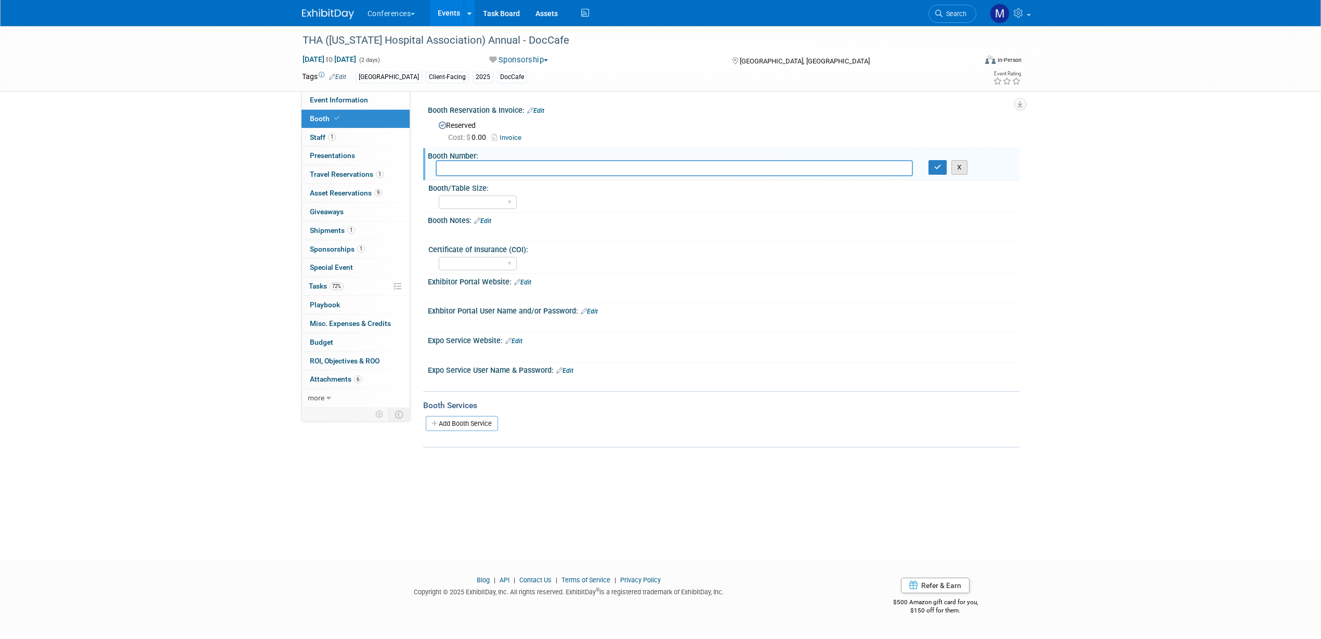
click at [962, 166] on button "X" at bounding box center [960, 167] width 16 height 15
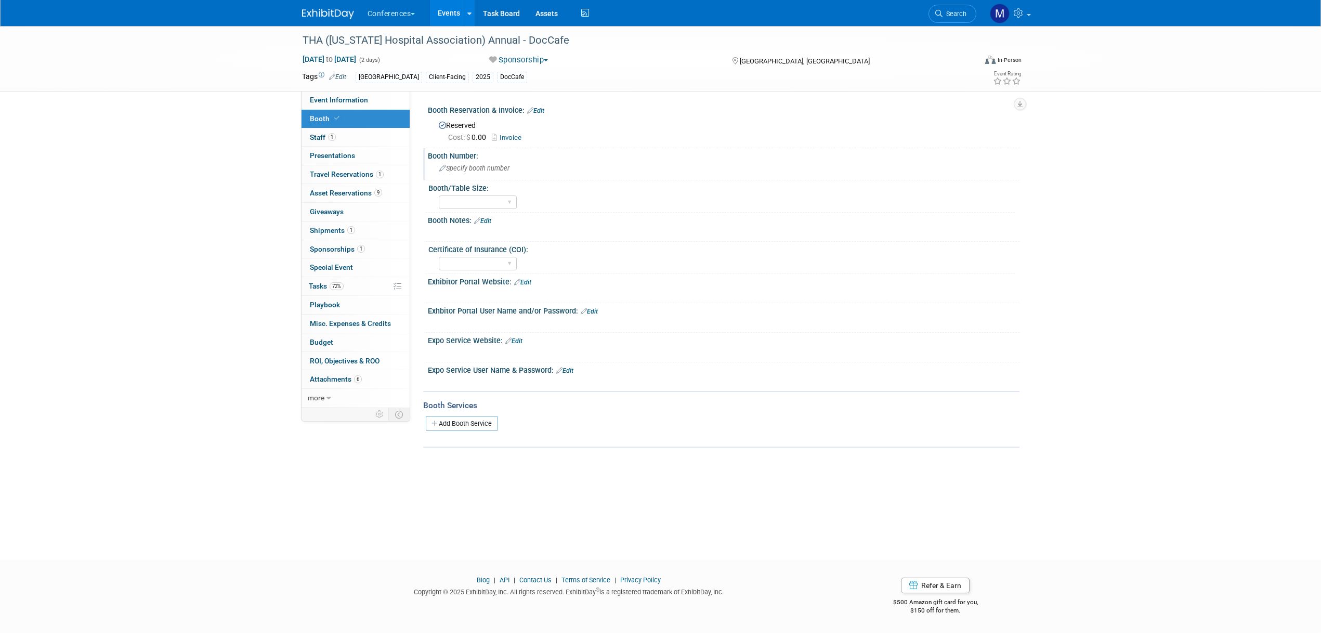
click at [349, 90] on div "THA (Texas Hospital Association) Annual - DocCafe Sep 23, 2025 to Sep 24, 2025 …" at bounding box center [660, 58] width 733 height 65
click at [347, 105] on link "Event Information" at bounding box center [356, 100] width 108 height 18
select select "DocCafe"
select select "Client-facing"
select select "Marygrace"
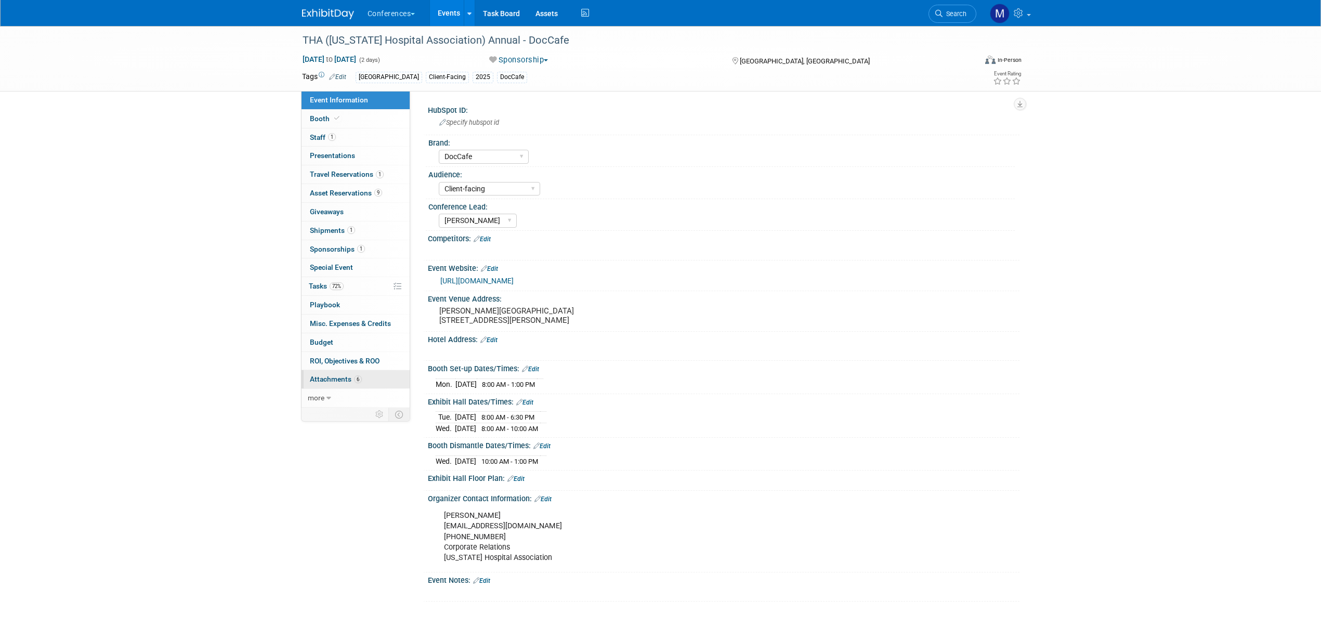
click at [348, 384] on link "6 Attachments 6" at bounding box center [356, 379] width 108 height 18
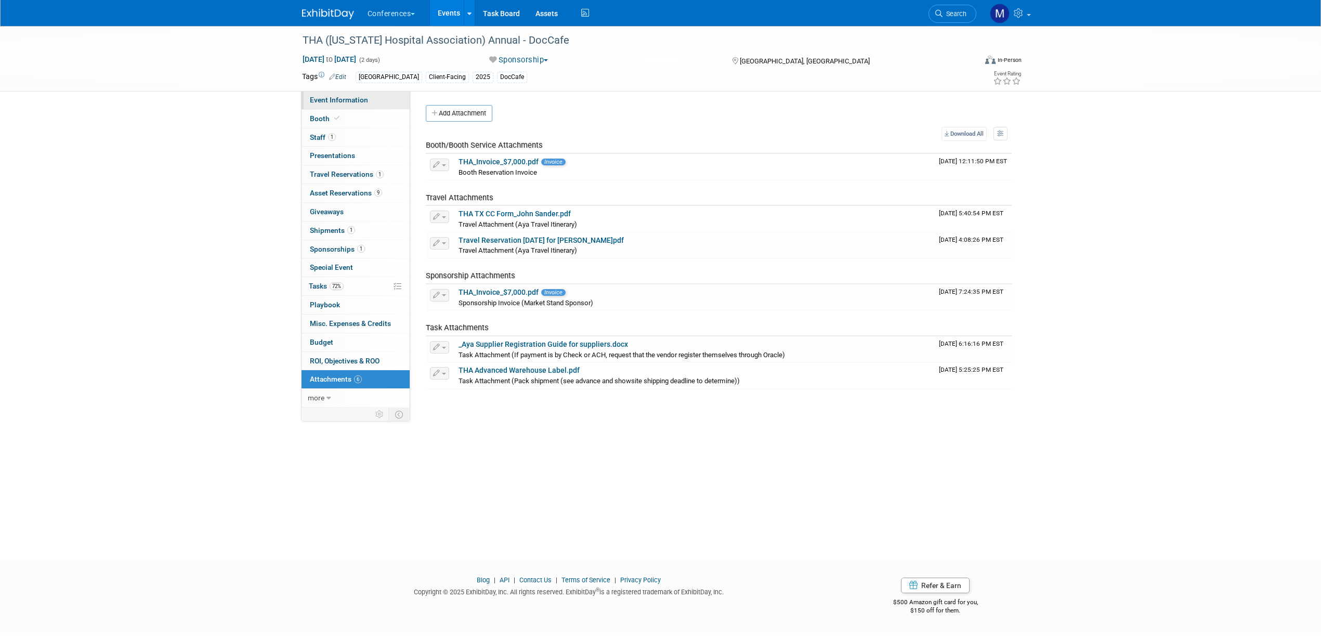
click at [333, 98] on span "Event Information" at bounding box center [339, 100] width 58 height 8
select select "DocCafe"
select select "Client-facing"
select select "Marygrace"
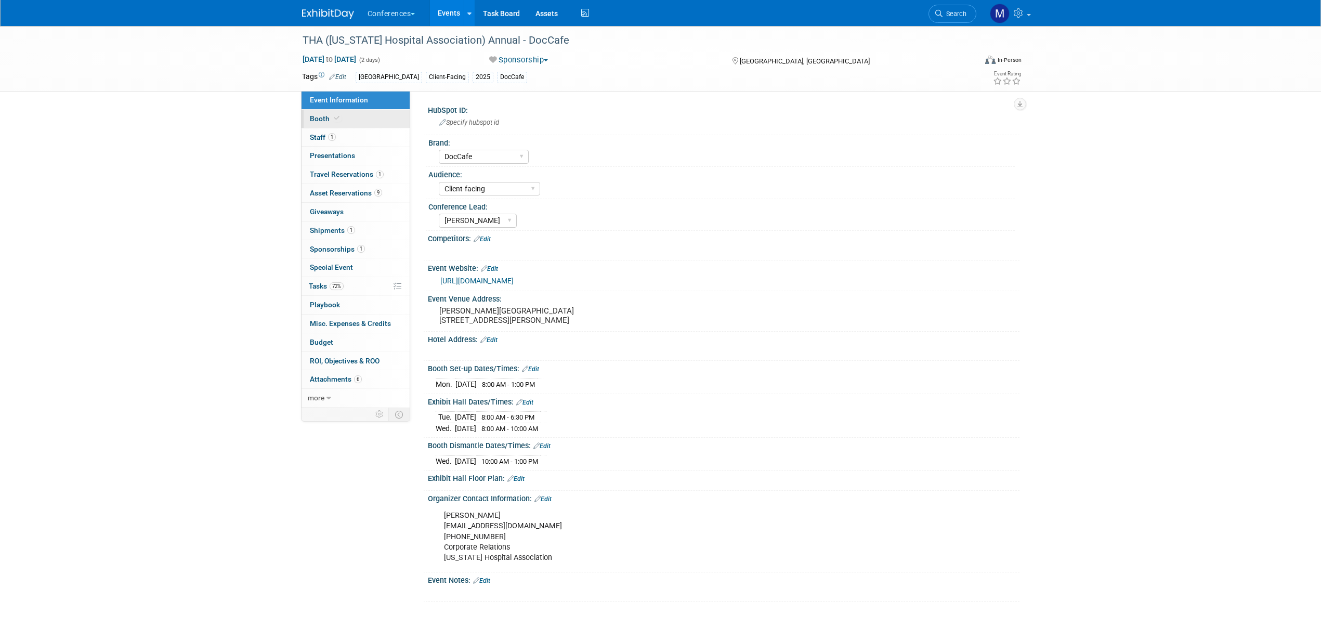
click at [376, 122] on link "Booth" at bounding box center [356, 119] width 108 height 18
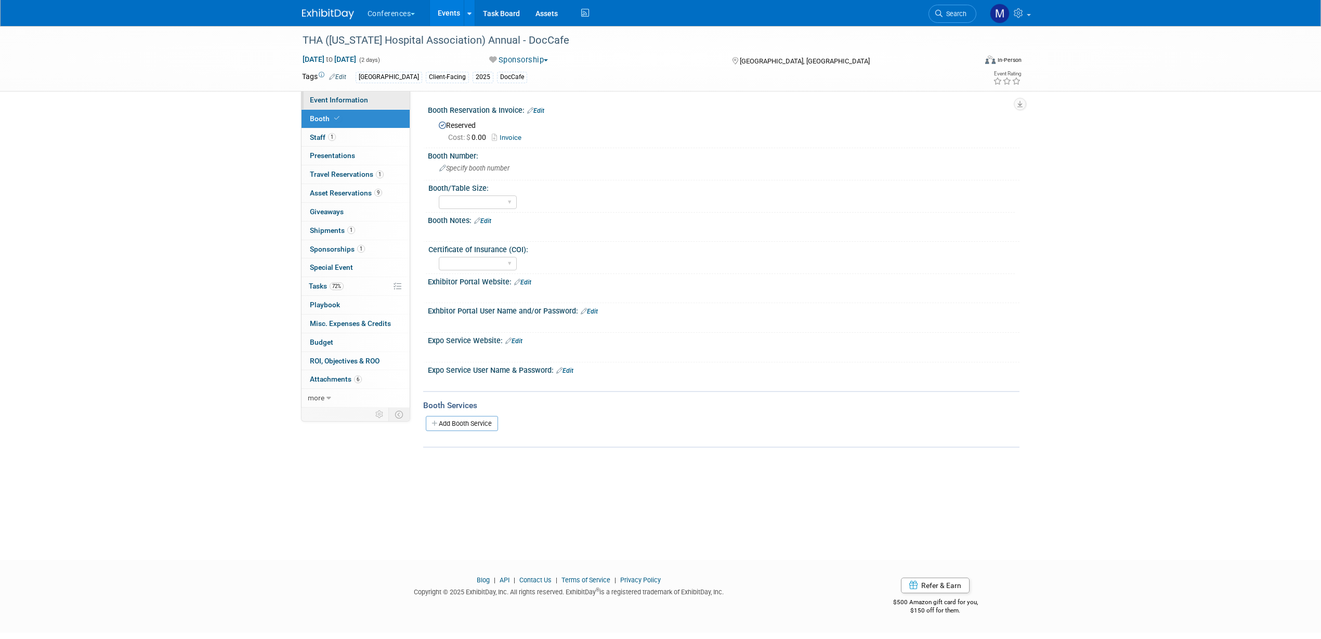
click at [375, 105] on link "Event Information" at bounding box center [356, 100] width 108 height 18
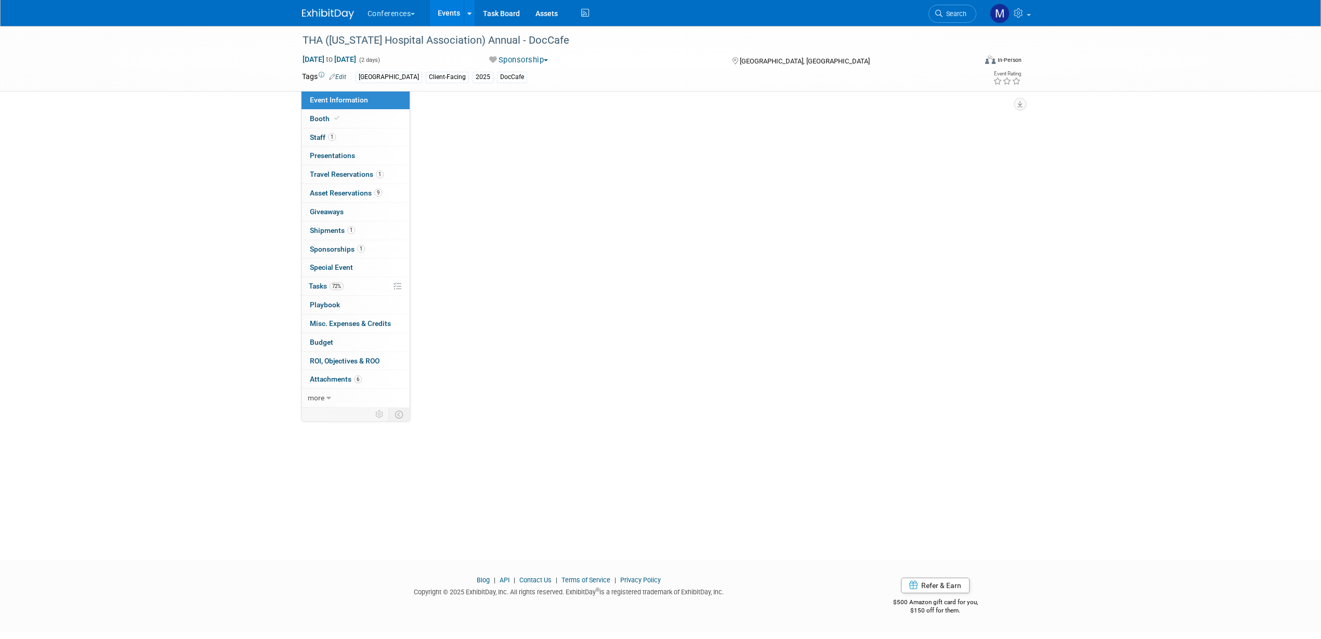
select select "DocCafe"
select select "Client-facing"
select select "Marygrace"
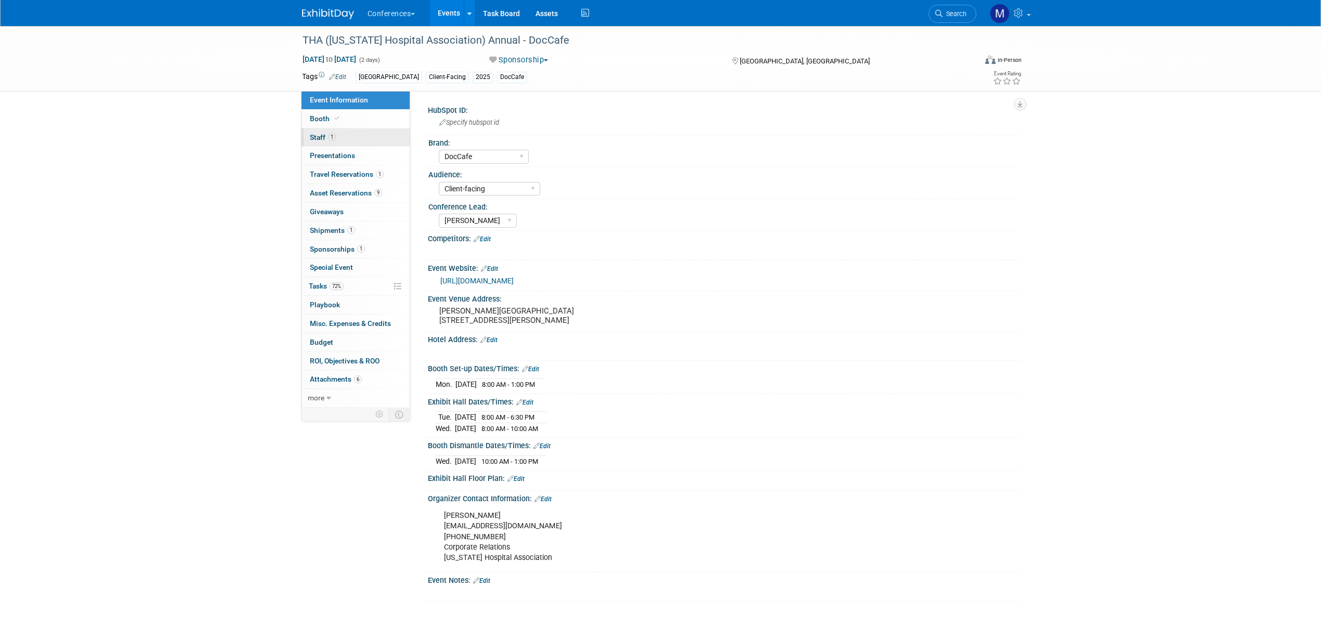
click at [318, 135] on span "Staff 1" at bounding box center [323, 137] width 26 height 8
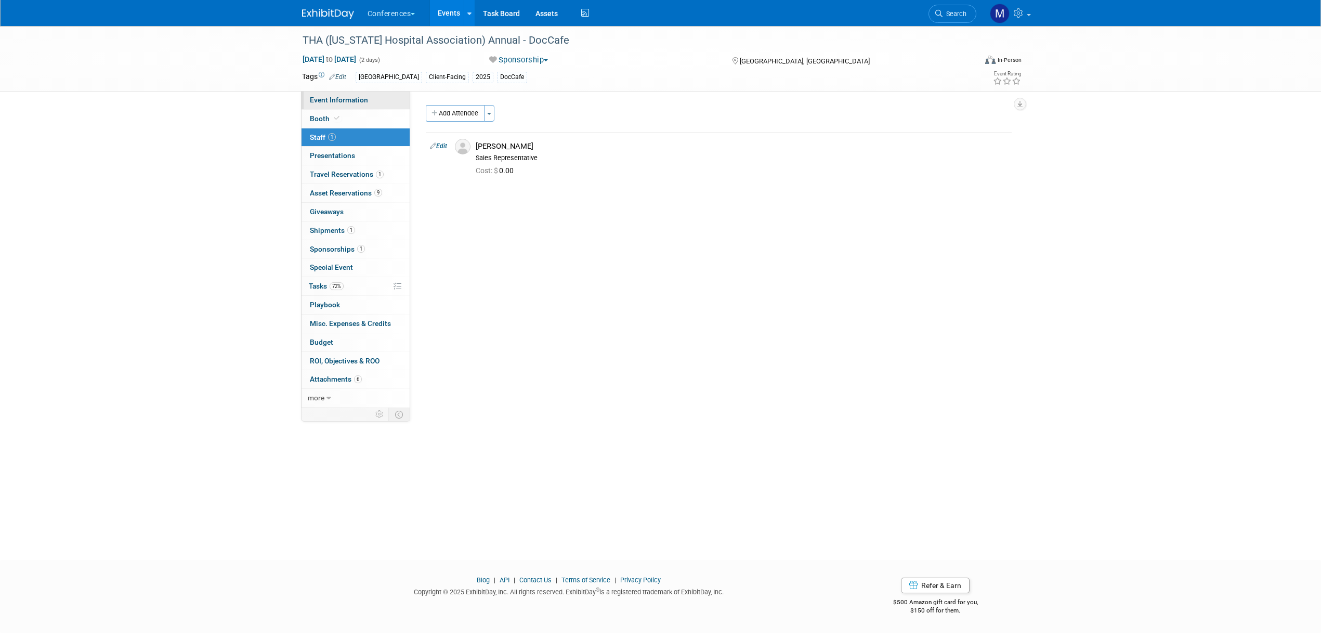
click at [356, 97] on span "Event Information" at bounding box center [339, 100] width 58 height 8
select select "DocCafe"
select select "Client-facing"
select select "Marygrace"
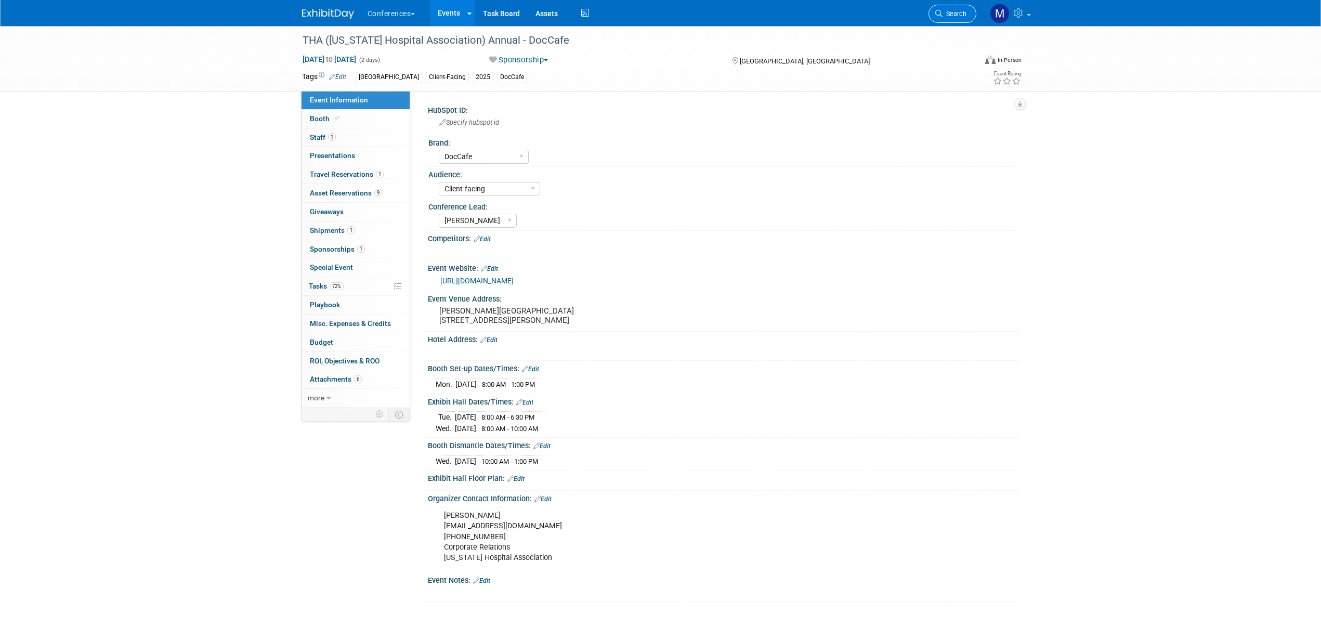
click at [949, 16] on span "Search" at bounding box center [955, 14] width 24 height 8
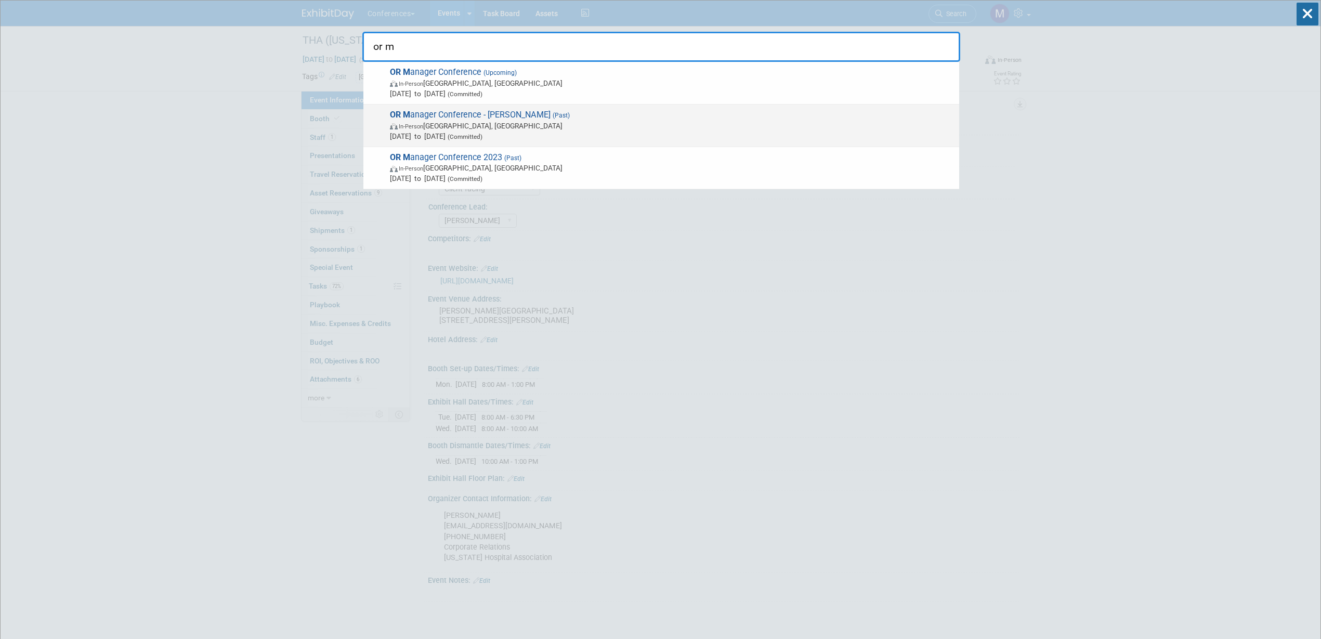
type input "or m"
click at [446, 131] on span "Oct 28, 2024 to Oct 30, 2024 (Committed)" at bounding box center [672, 136] width 564 height 10
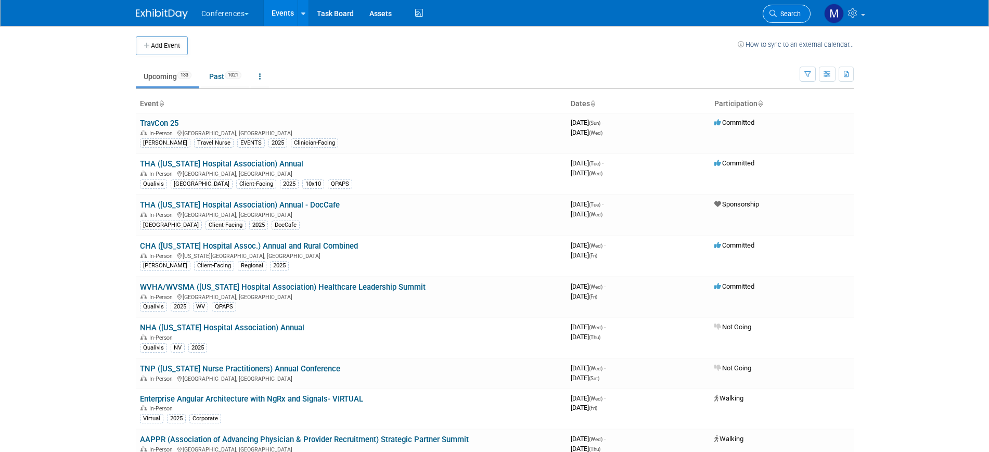
click at [774, 16] on icon at bounding box center [772, 13] width 7 height 7
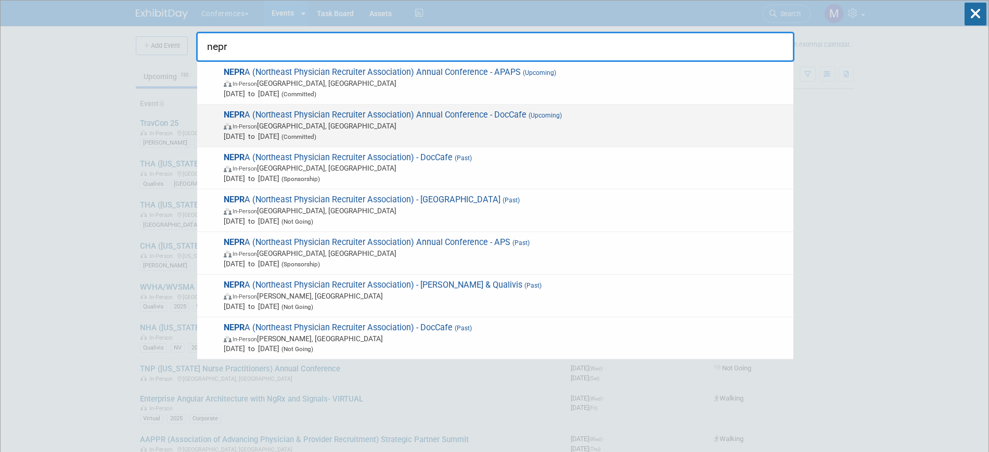
type input "nepr"
click at [482, 129] on span "In-Person Portland, ME" at bounding box center [506, 126] width 564 height 10
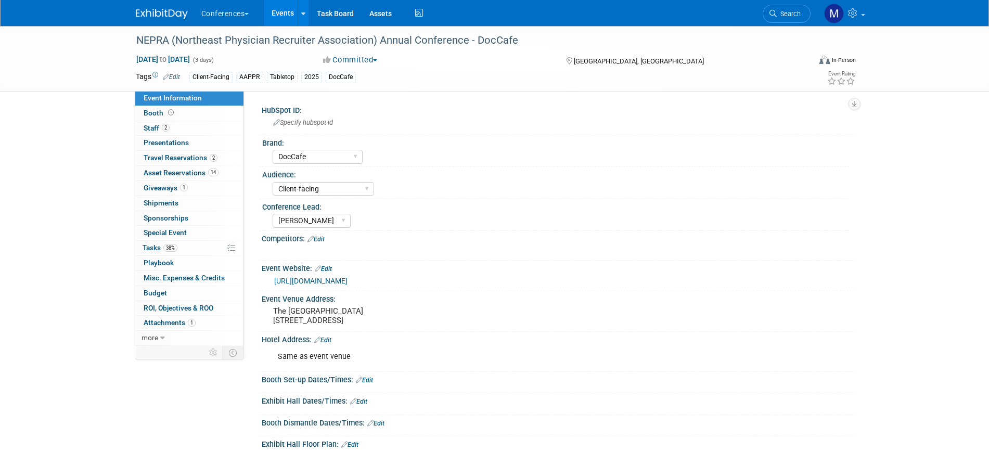
select select "DocCafe"
select select "Client-facing"
select select "[PERSON_NAME]"
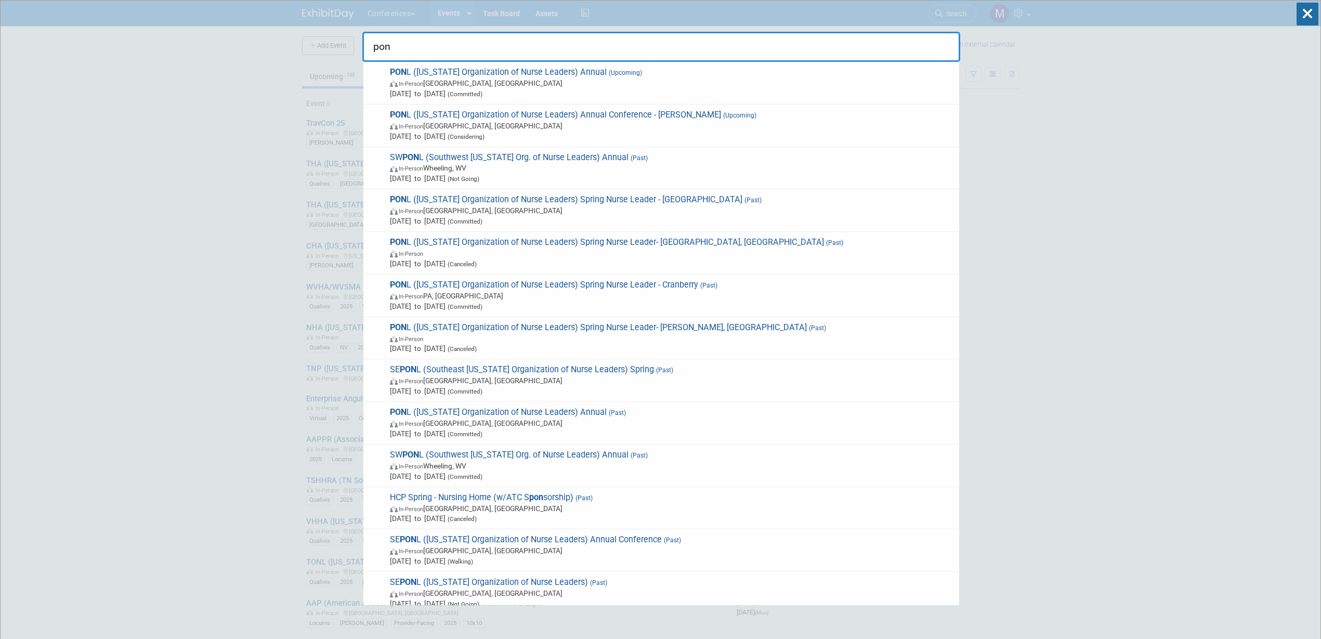
type input "ponl"
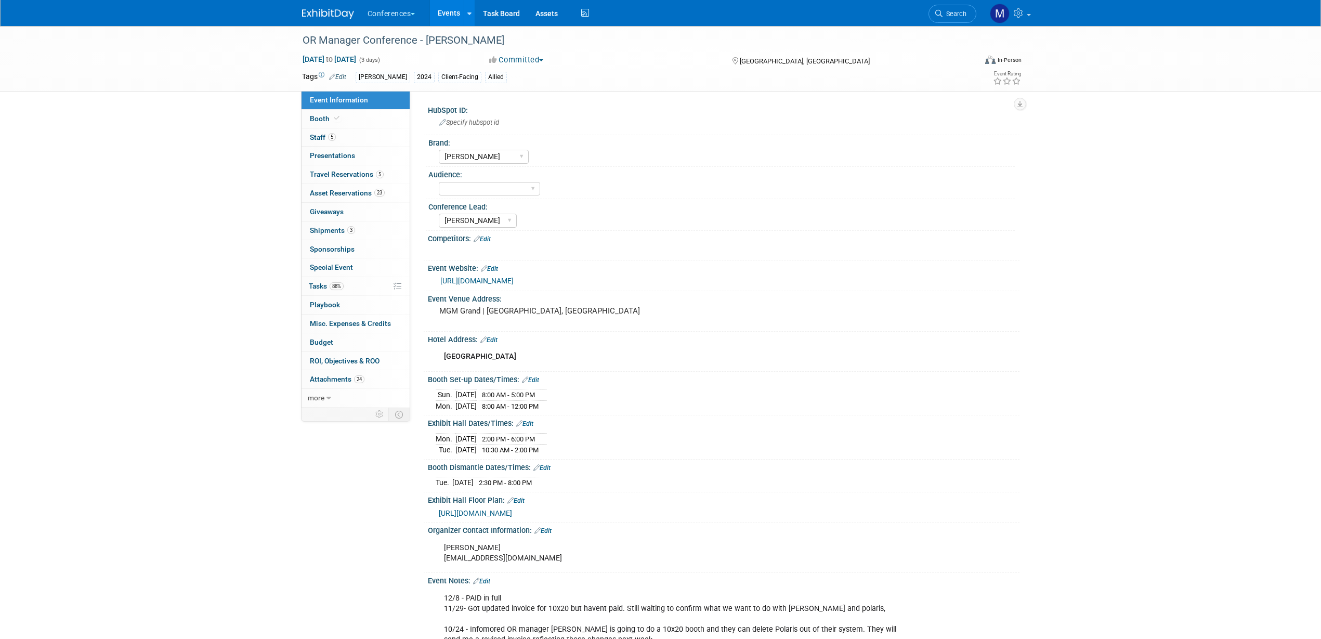
select select "[PERSON_NAME]"
select select "Marygrace"
click at [361, 197] on link "23 Asset Reservations 23" at bounding box center [356, 193] width 108 height 18
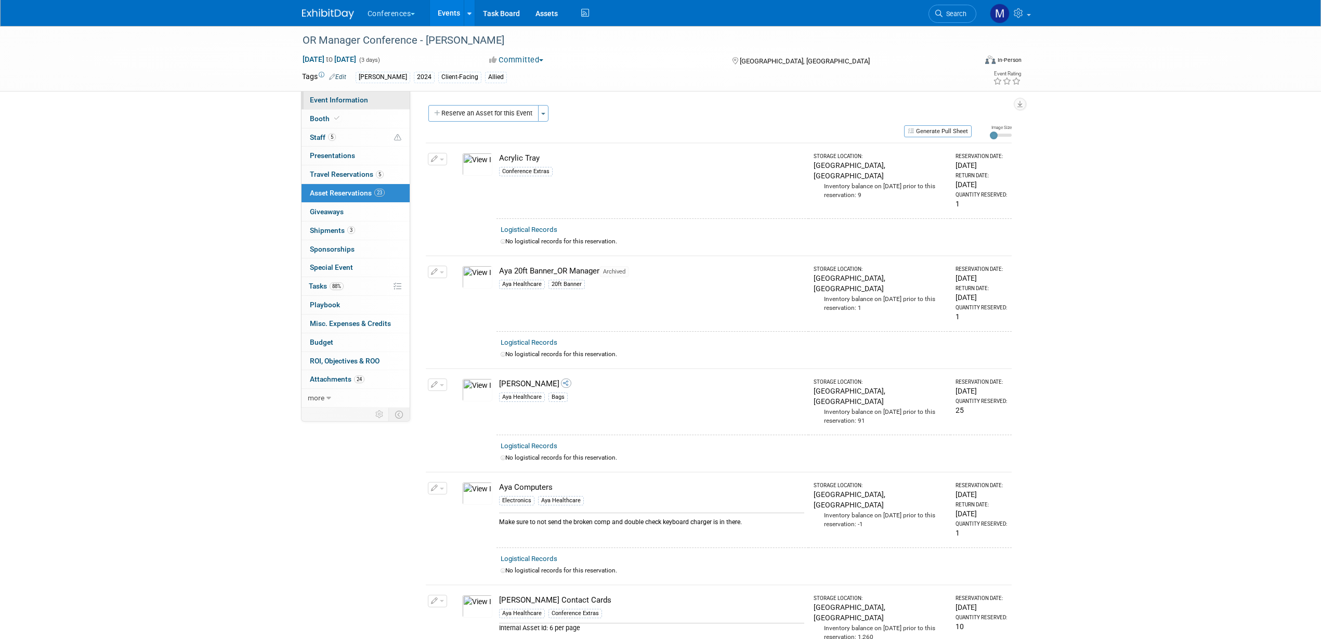
click at [360, 102] on span "Event Information" at bounding box center [339, 100] width 58 height 8
select select "[PERSON_NAME]"
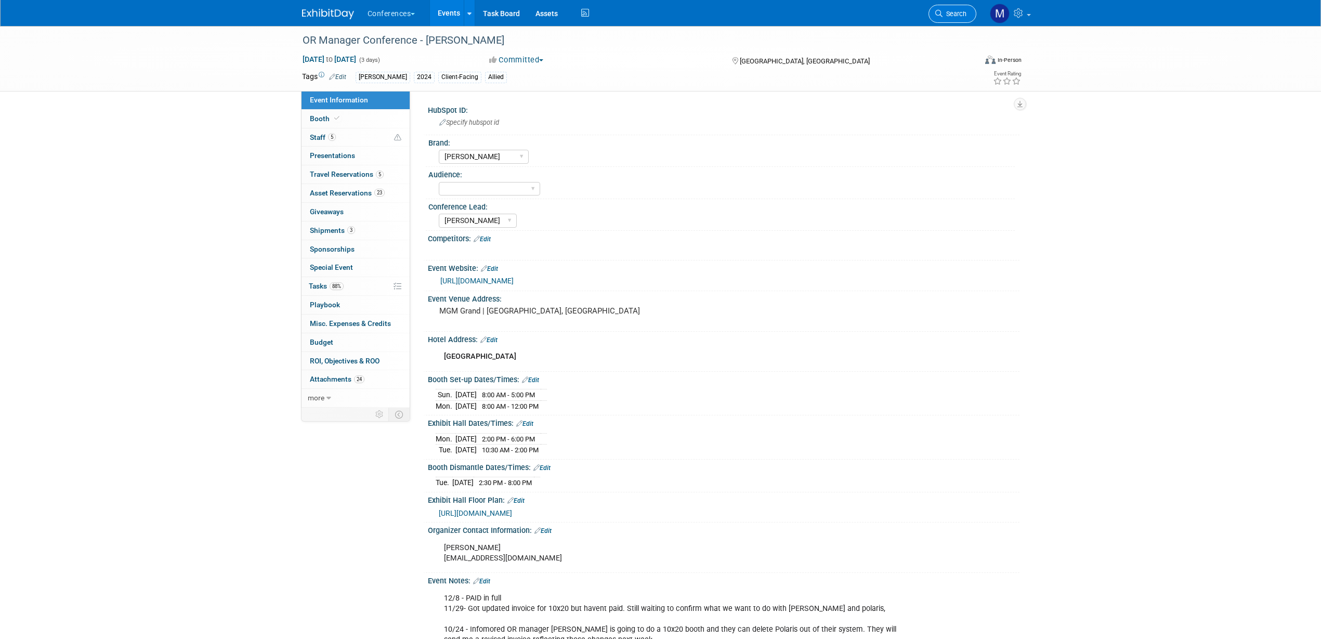
click at [961, 20] on link "Search" at bounding box center [953, 14] width 48 height 18
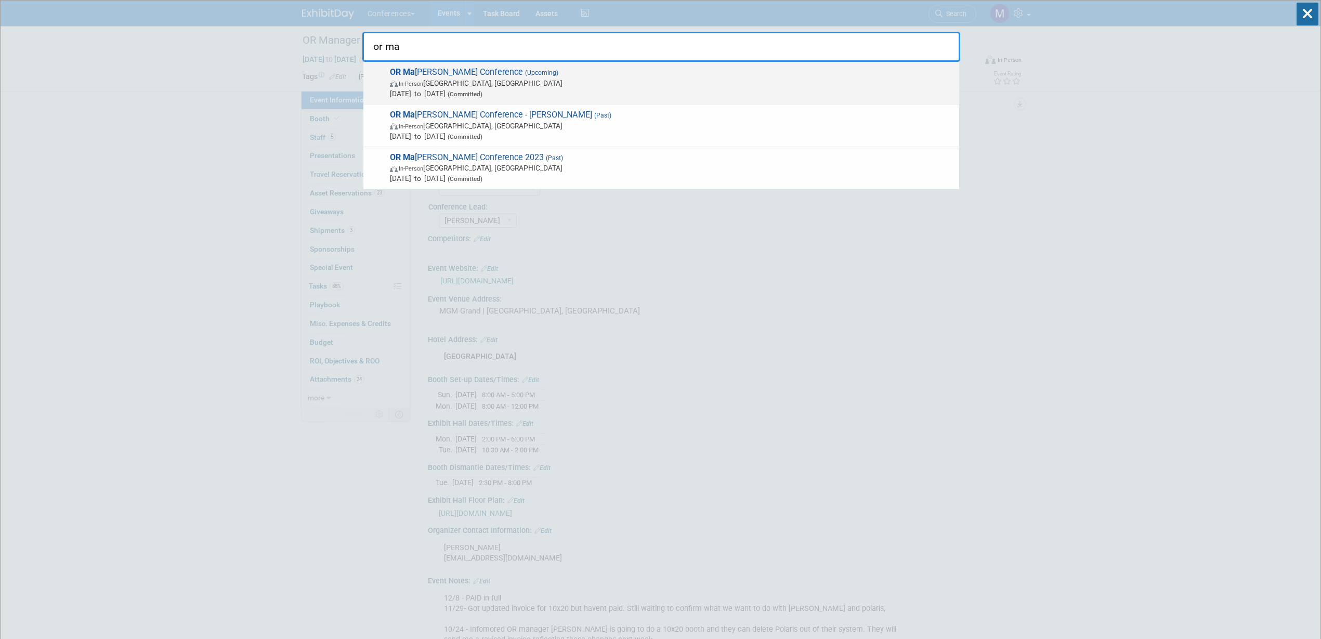
type input "or ma"
click at [471, 85] on span "In-Person Anaheim, CA" at bounding box center [672, 83] width 564 height 10
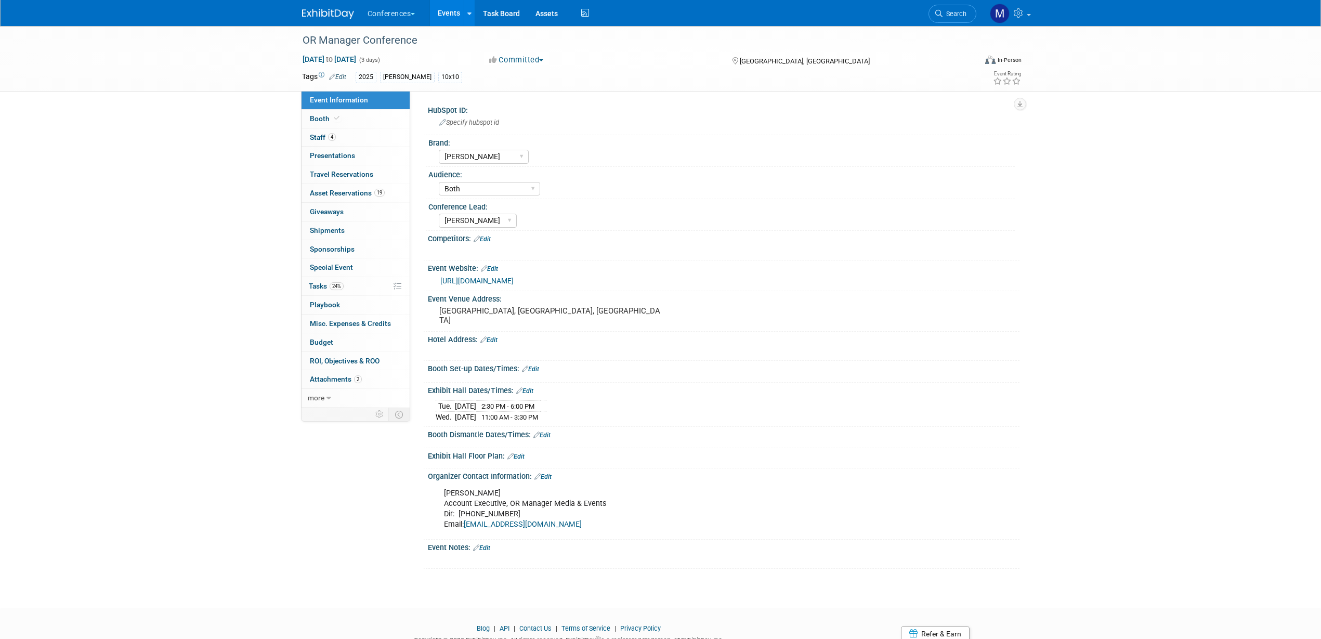
select select "[PERSON_NAME]"
select select "Both"
select select "[PERSON_NAME]"
click at [383, 193] on span "19" at bounding box center [379, 193] width 10 height 8
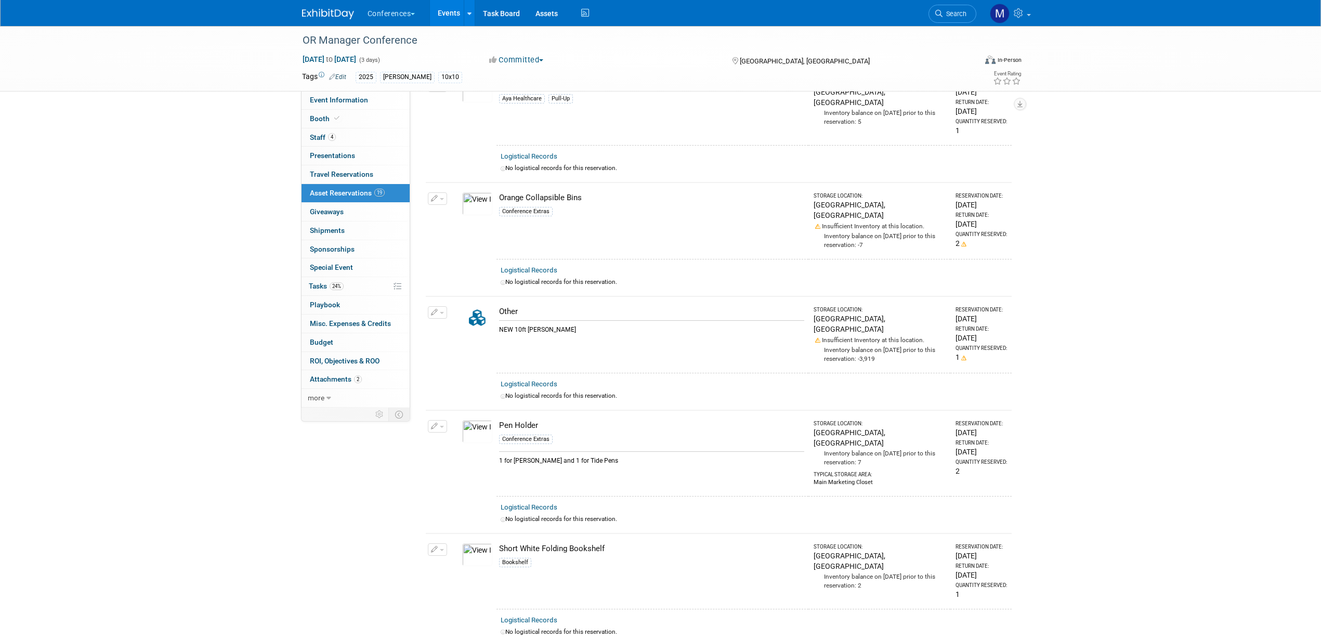
scroll to position [1460, 0]
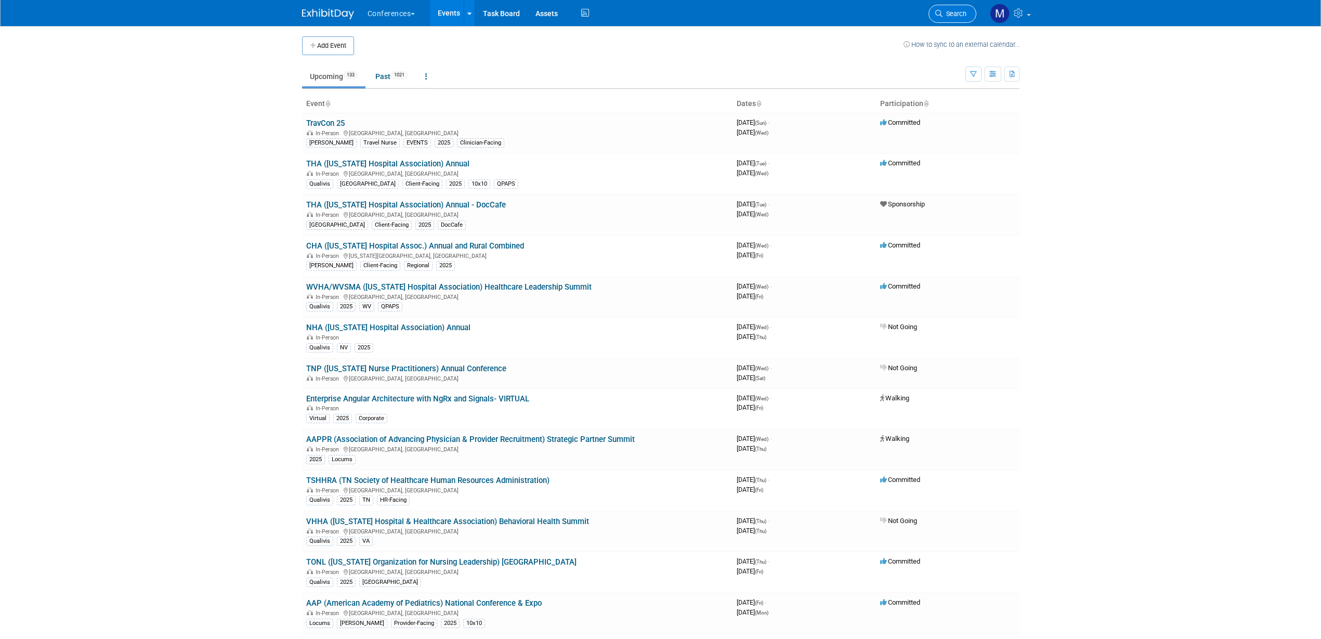
click at [953, 14] on span "Search" at bounding box center [955, 14] width 24 height 8
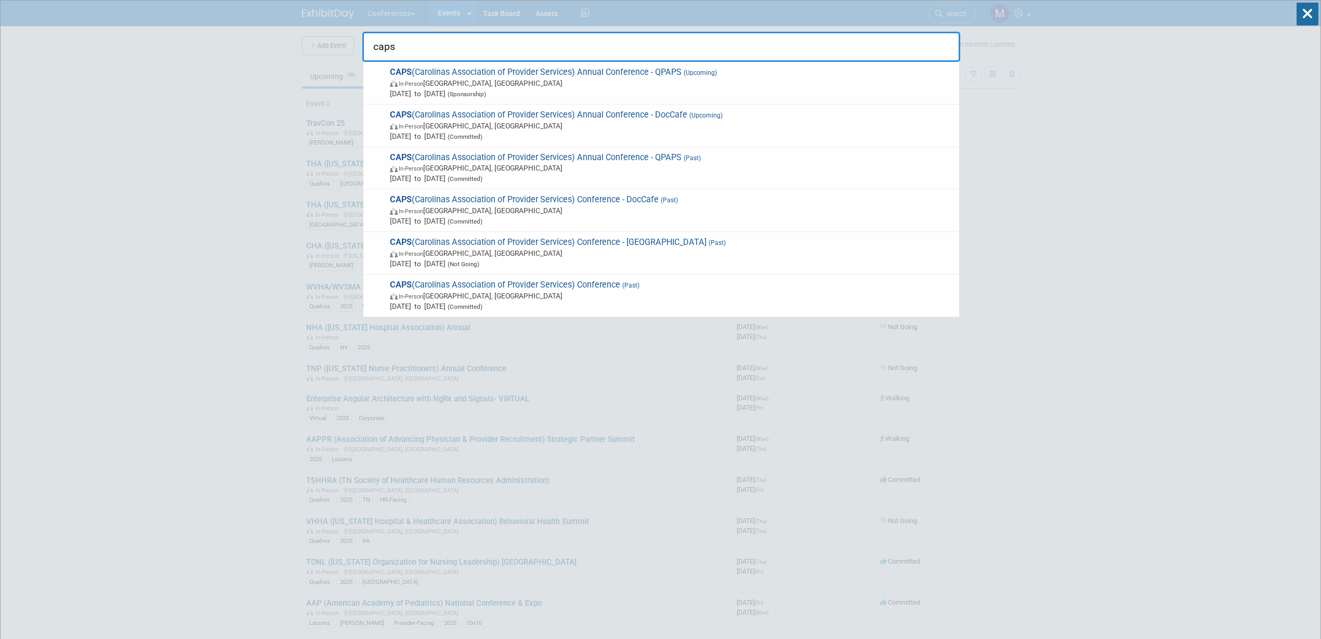
type input "caps"
